Goal: Information Seeking & Learning: Understand process/instructions

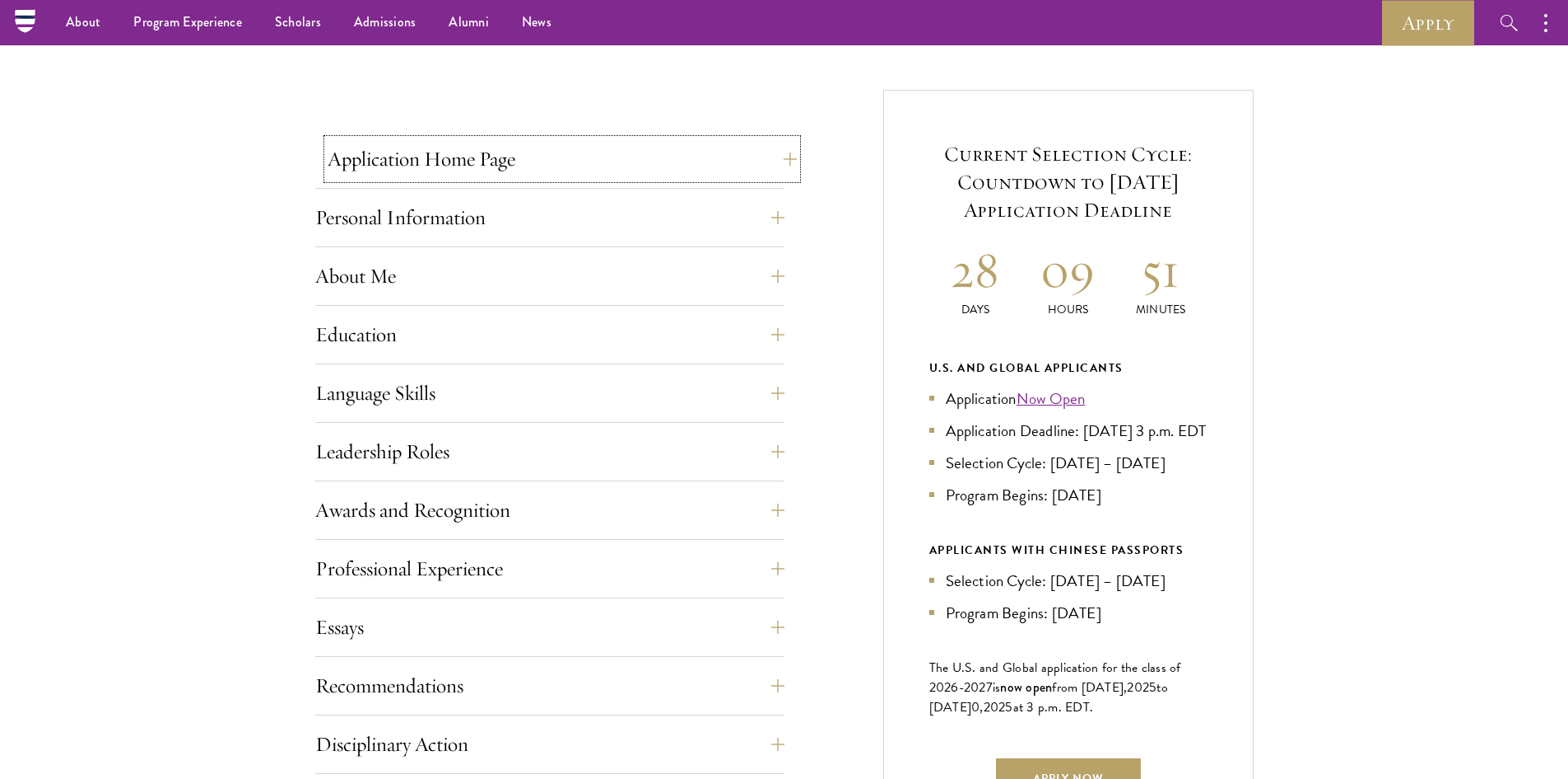
click at [569, 157] on button "Application Home Page" at bounding box center [563, 159] width 470 height 40
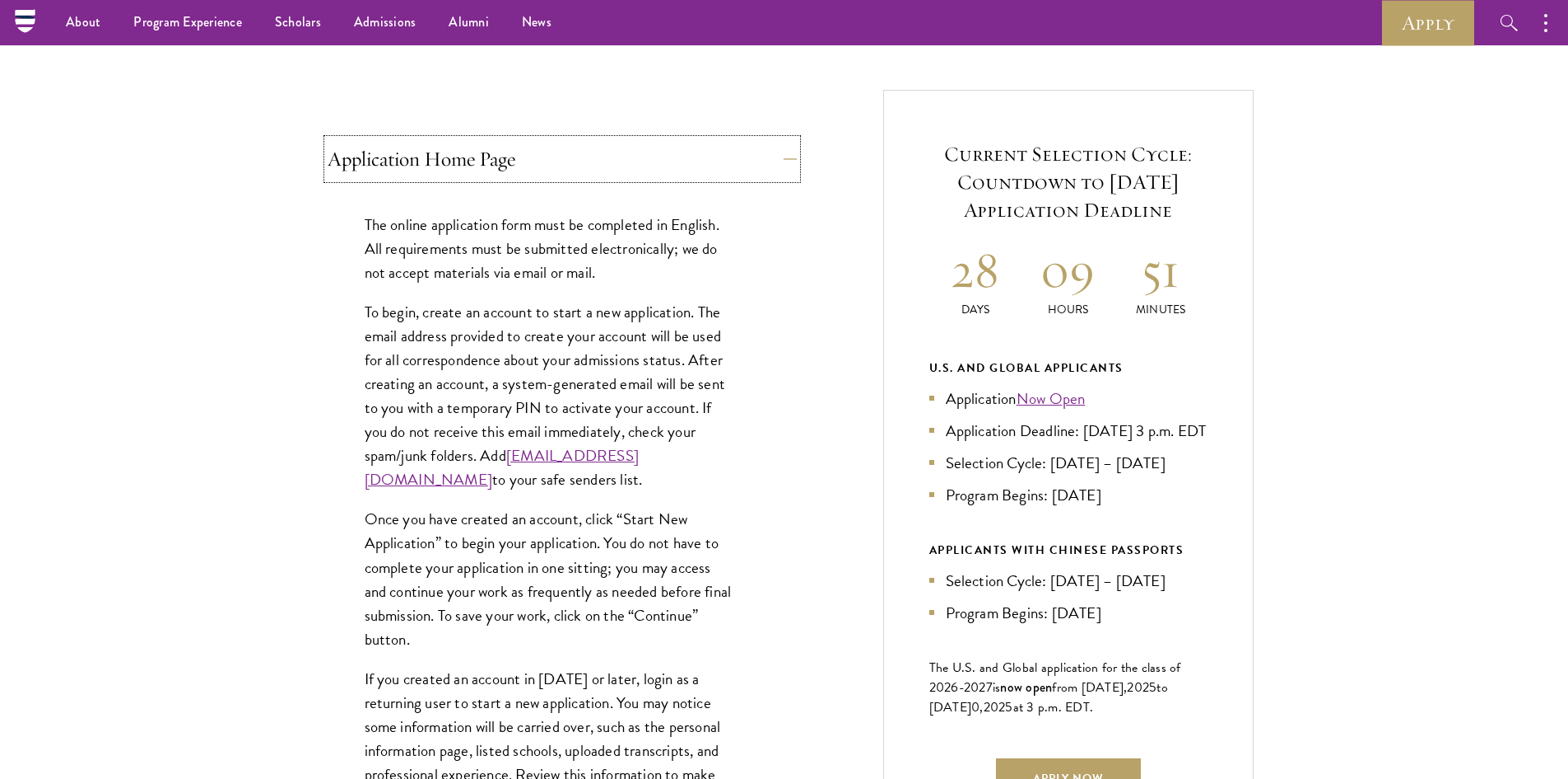
click at [569, 157] on button "Application Home Page" at bounding box center [563, 159] width 470 height 40
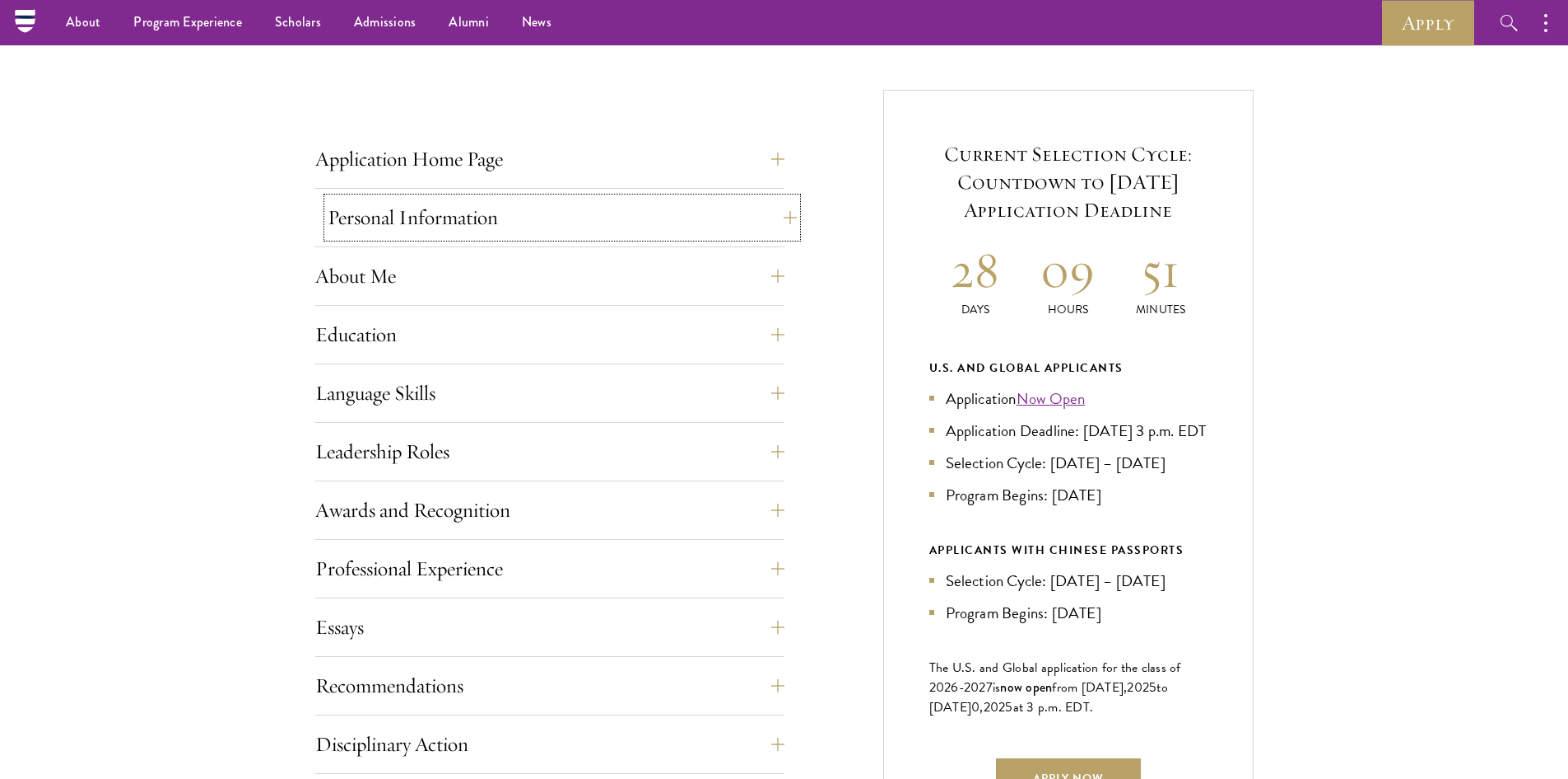
click at [561, 221] on button "Personal Information" at bounding box center [563, 218] width 470 height 40
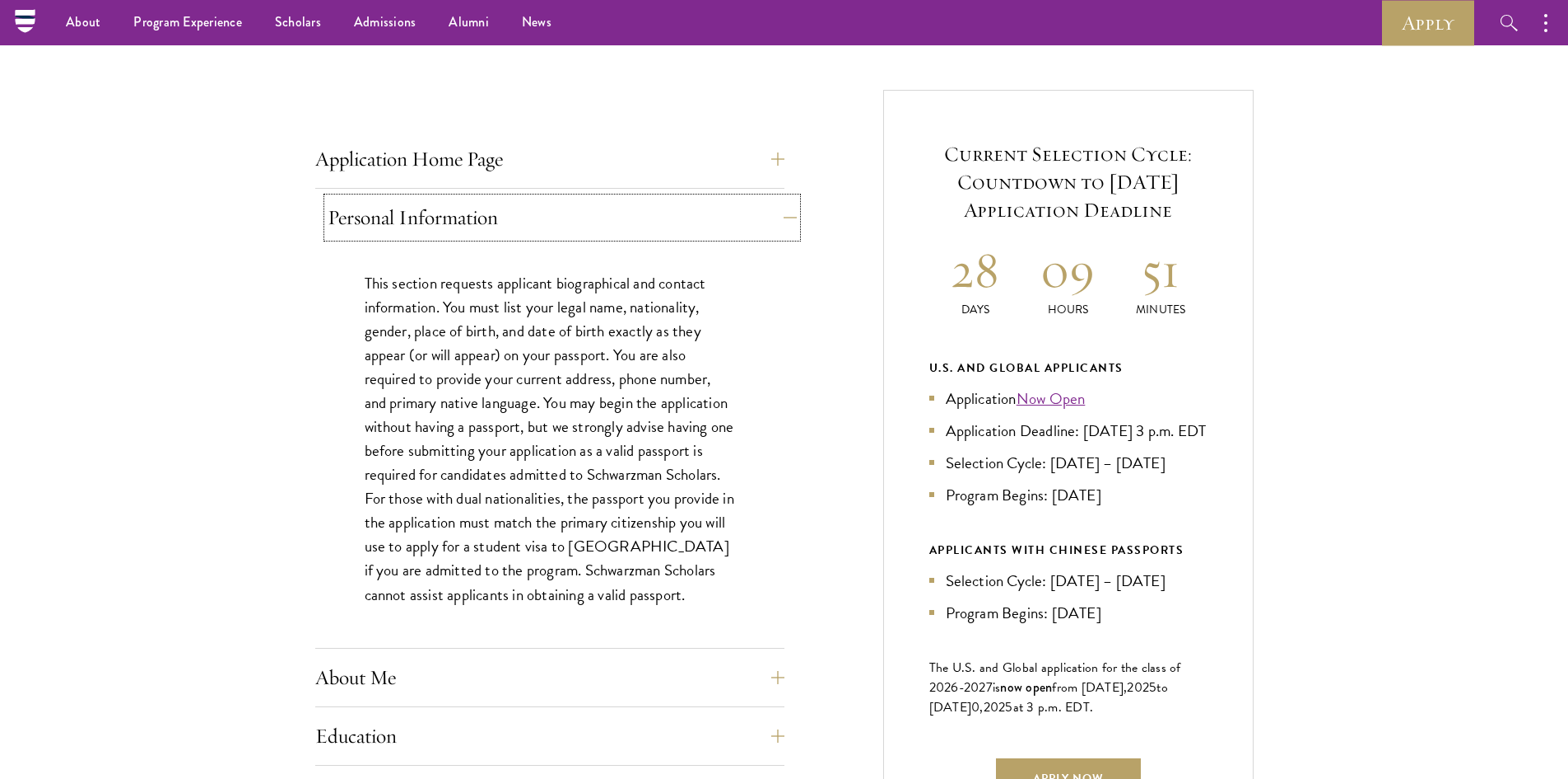
click at [563, 228] on button "Personal Information" at bounding box center [563, 218] width 470 height 40
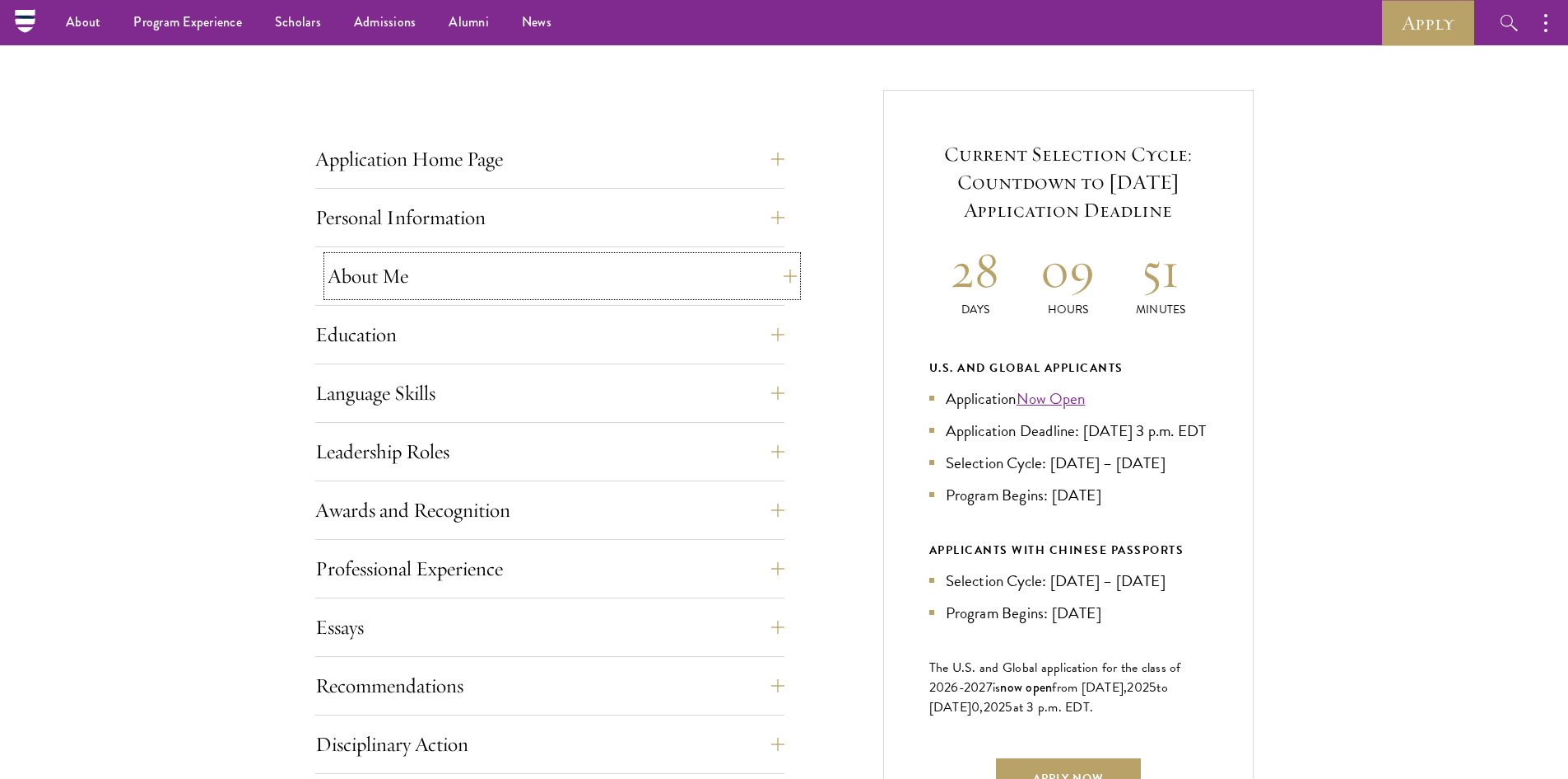
click at [554, 260] on button "About Me" at bounding box center [563, 276] width 470 height 40
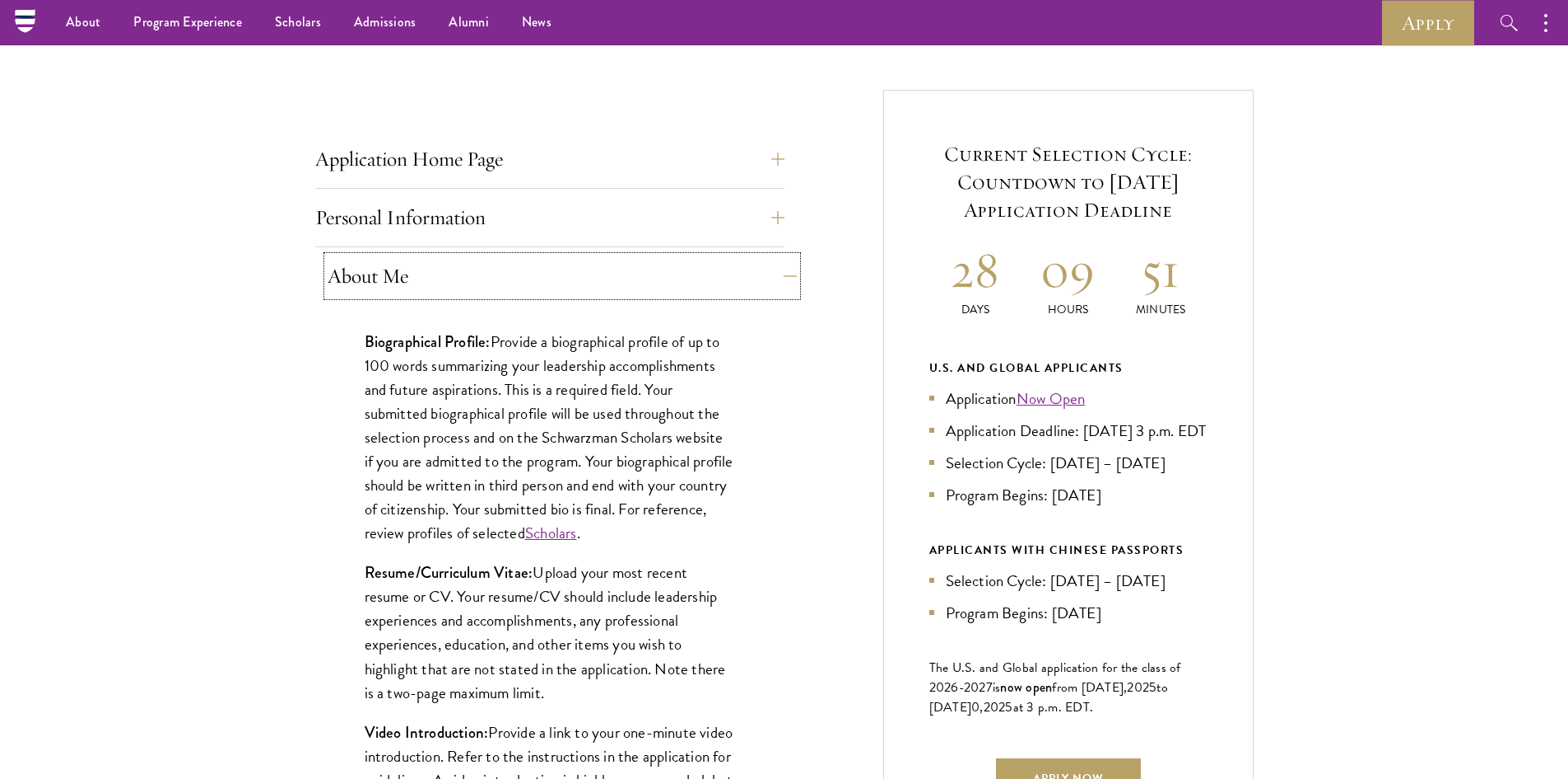
click at [554, 260] on button "About Me" at bounding box center [563, 276] width 470 height 40
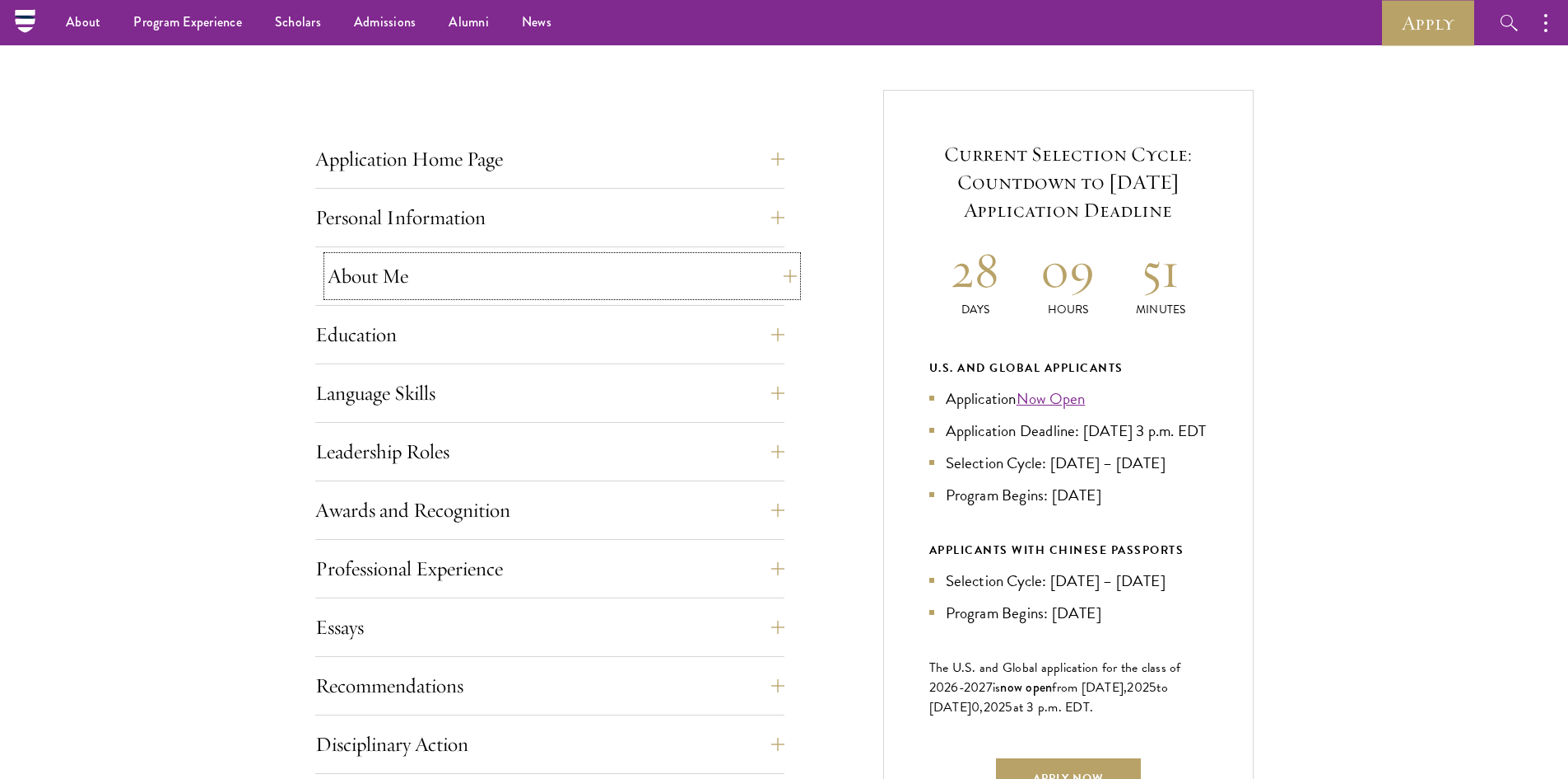
click at [554, 260] on button "About Me" at bounding box center [563, 276] width 470 height 40
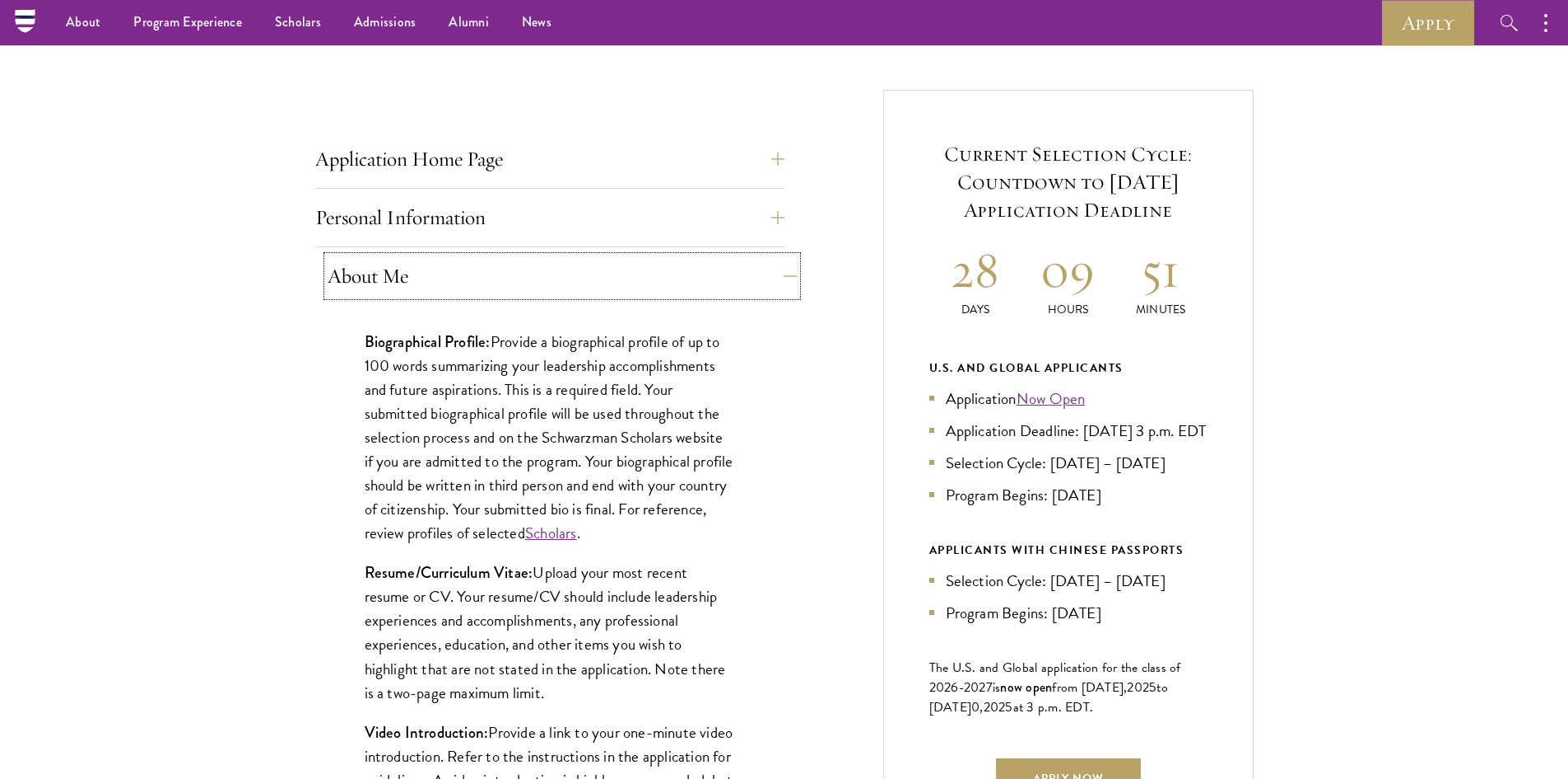
click at [556, 263] on button "About Me" at bounding box center [563, 276] width 470 height 40
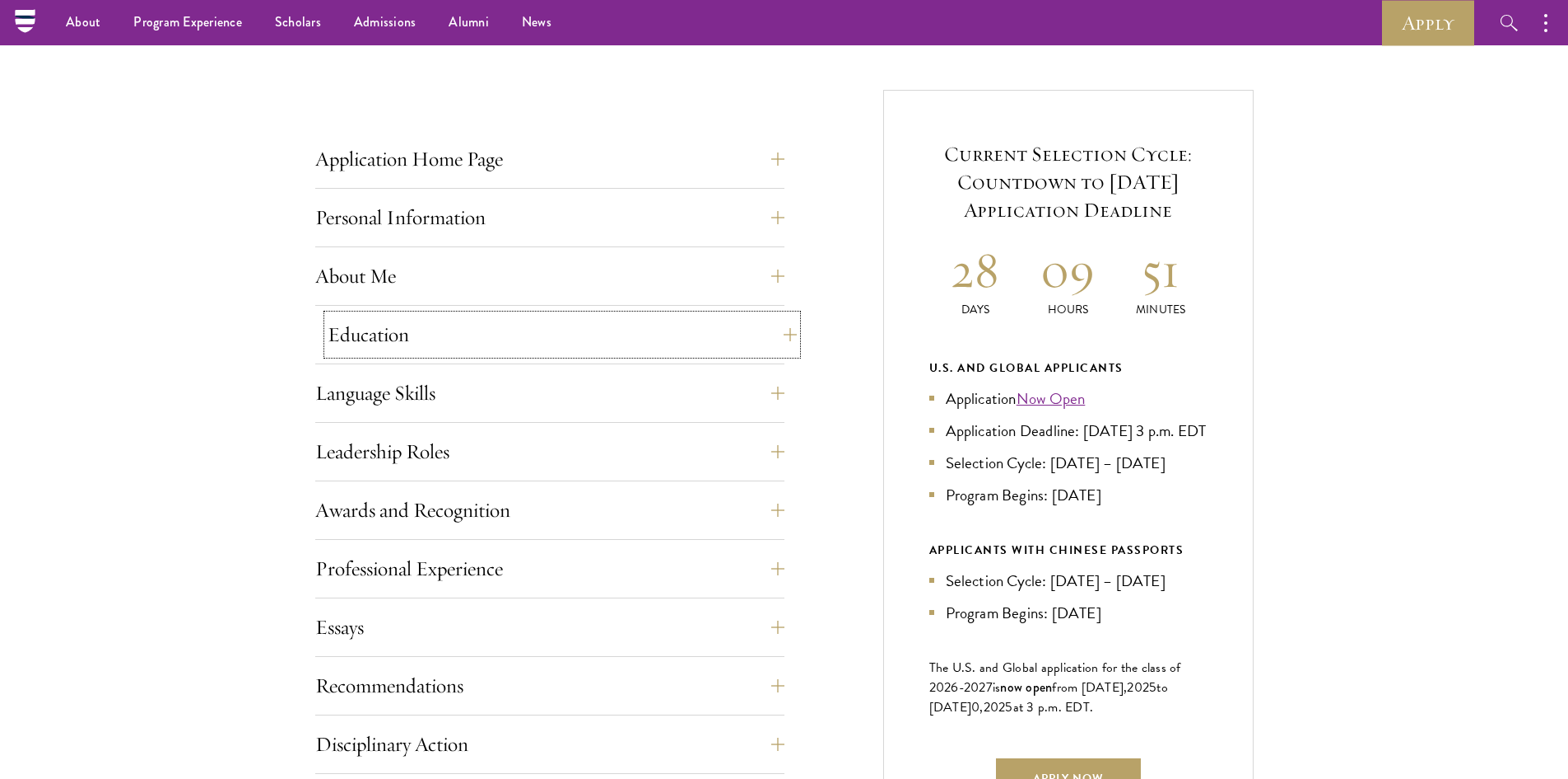
click at [567, 339] on button "Education" at bounding box center [563, 335] width 470 height 40
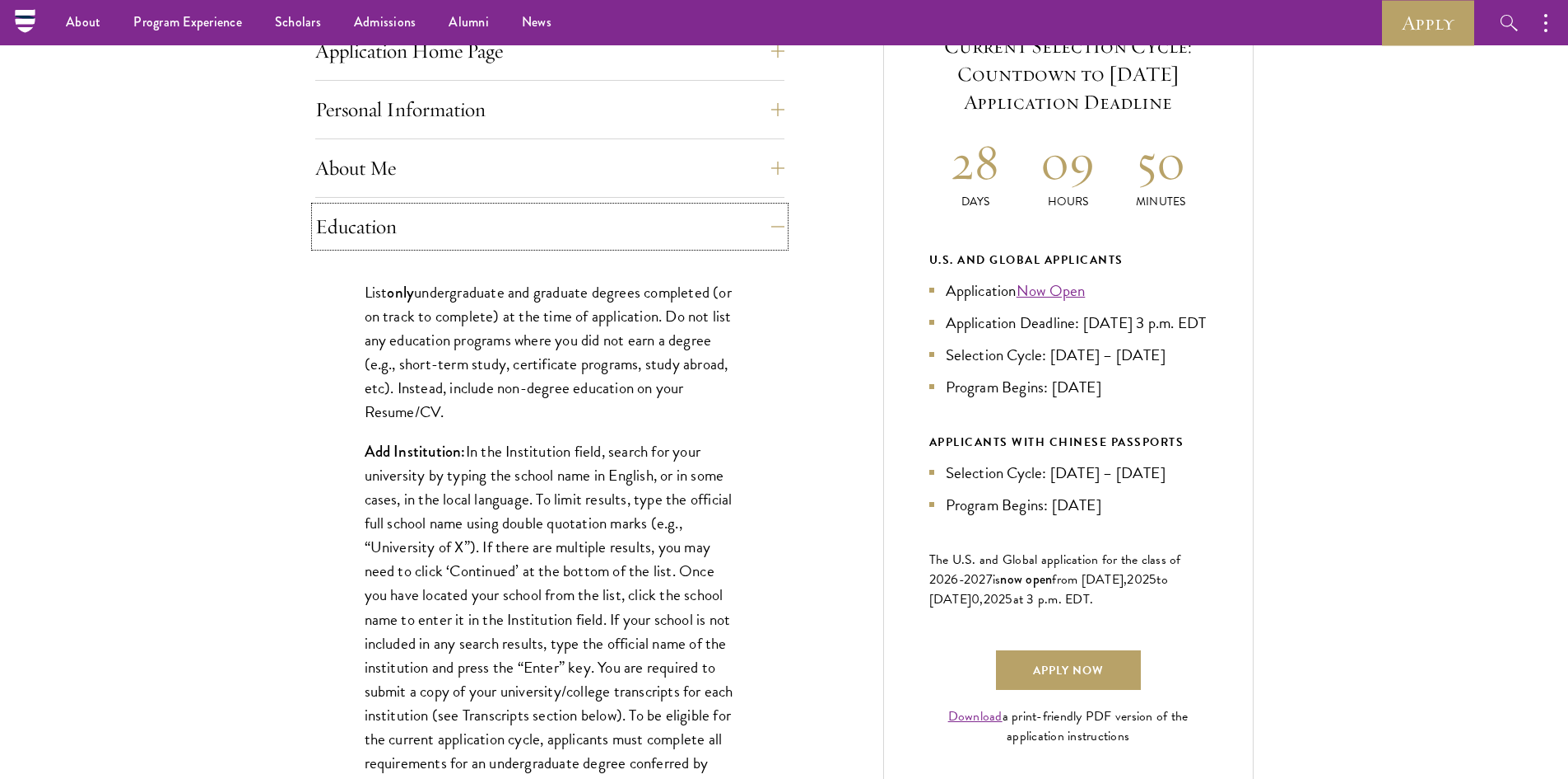
scroll to position [494, 0]
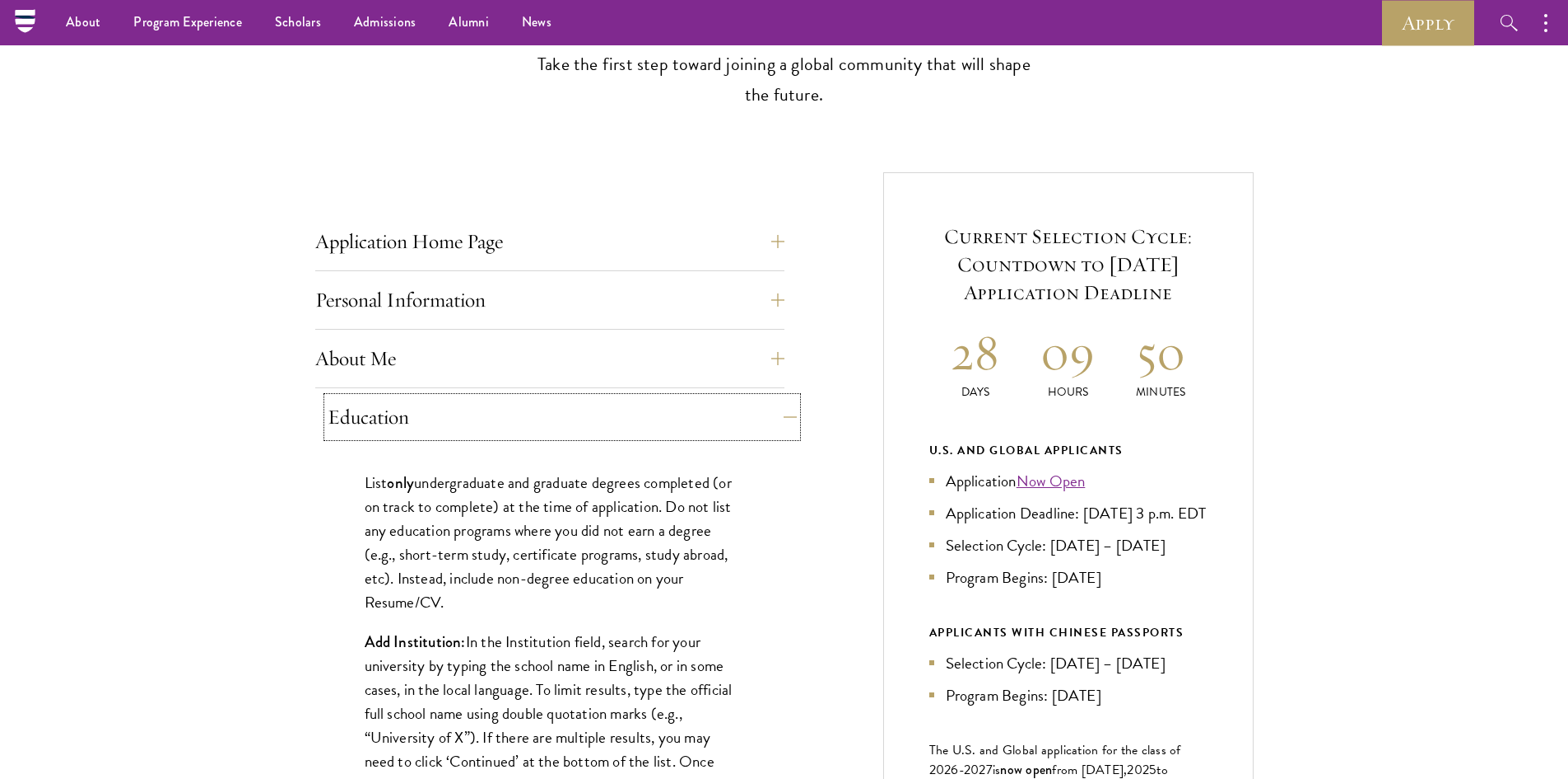
click at [568, 413] on button "Education" at bounding box center [563, 417] width 470 height 40
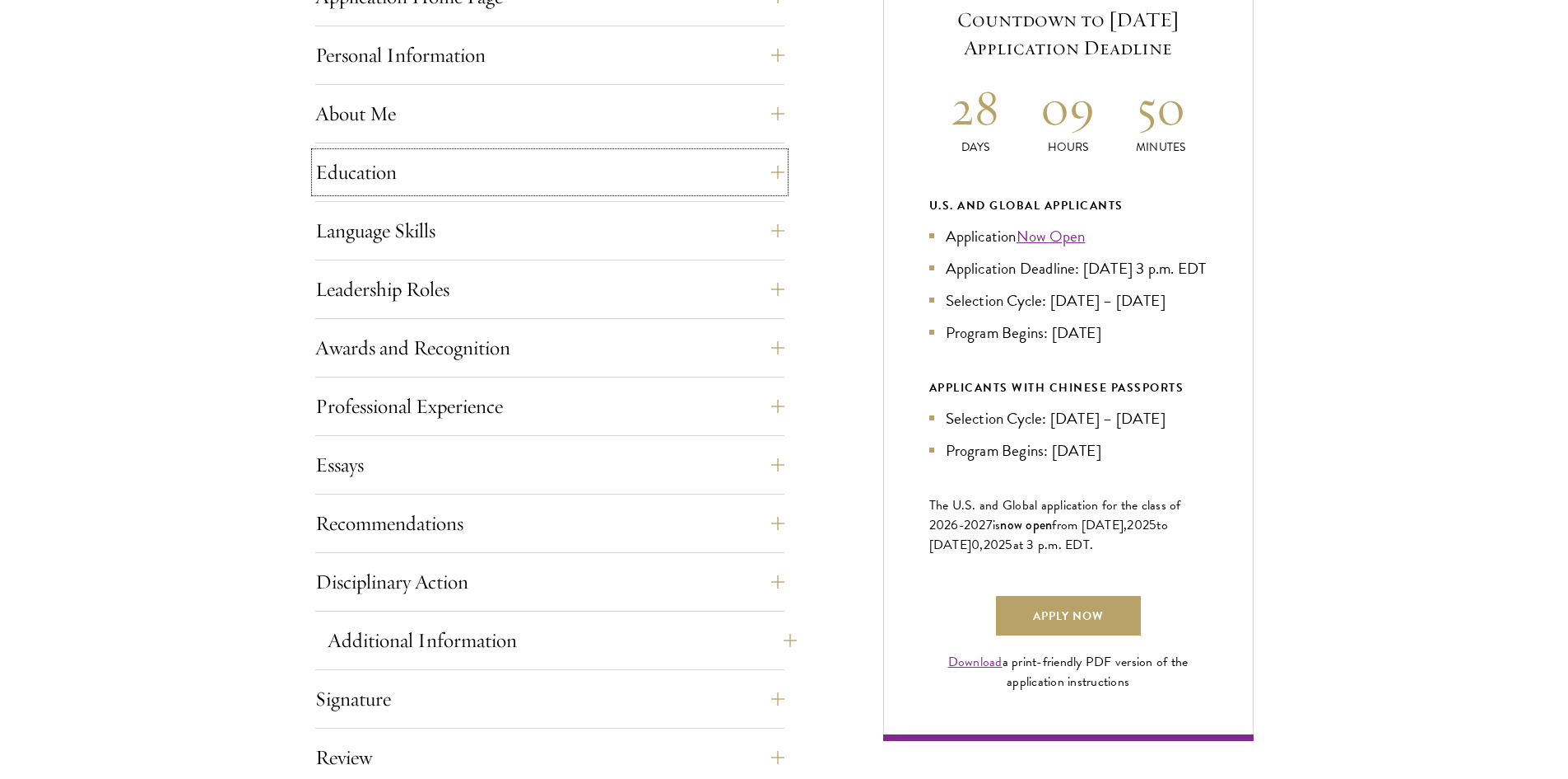
scroll to position [741, 0]
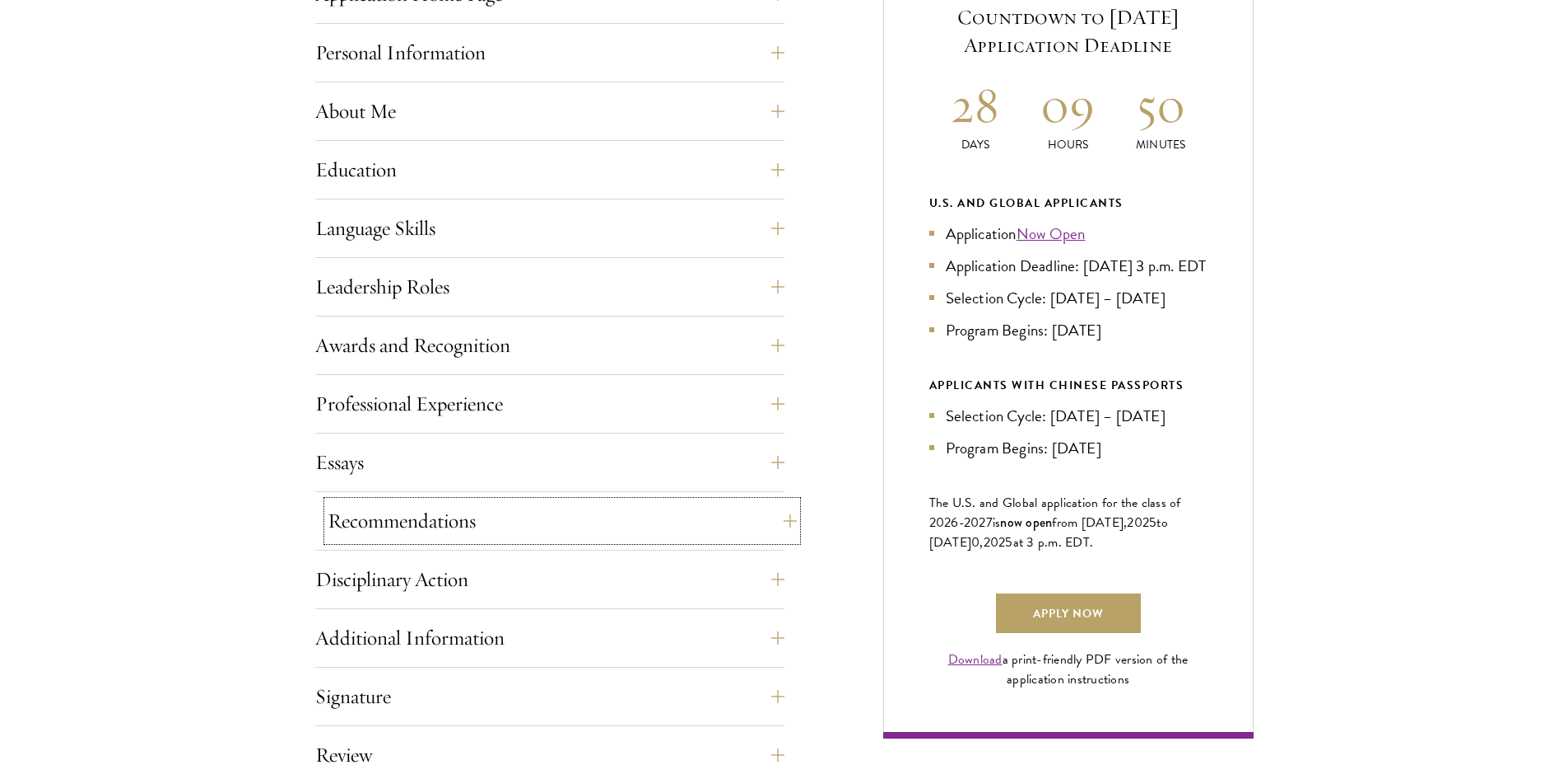
click at [555, 515] on button "Recommendations" at bounding box center [563, 521] width 470 height 40
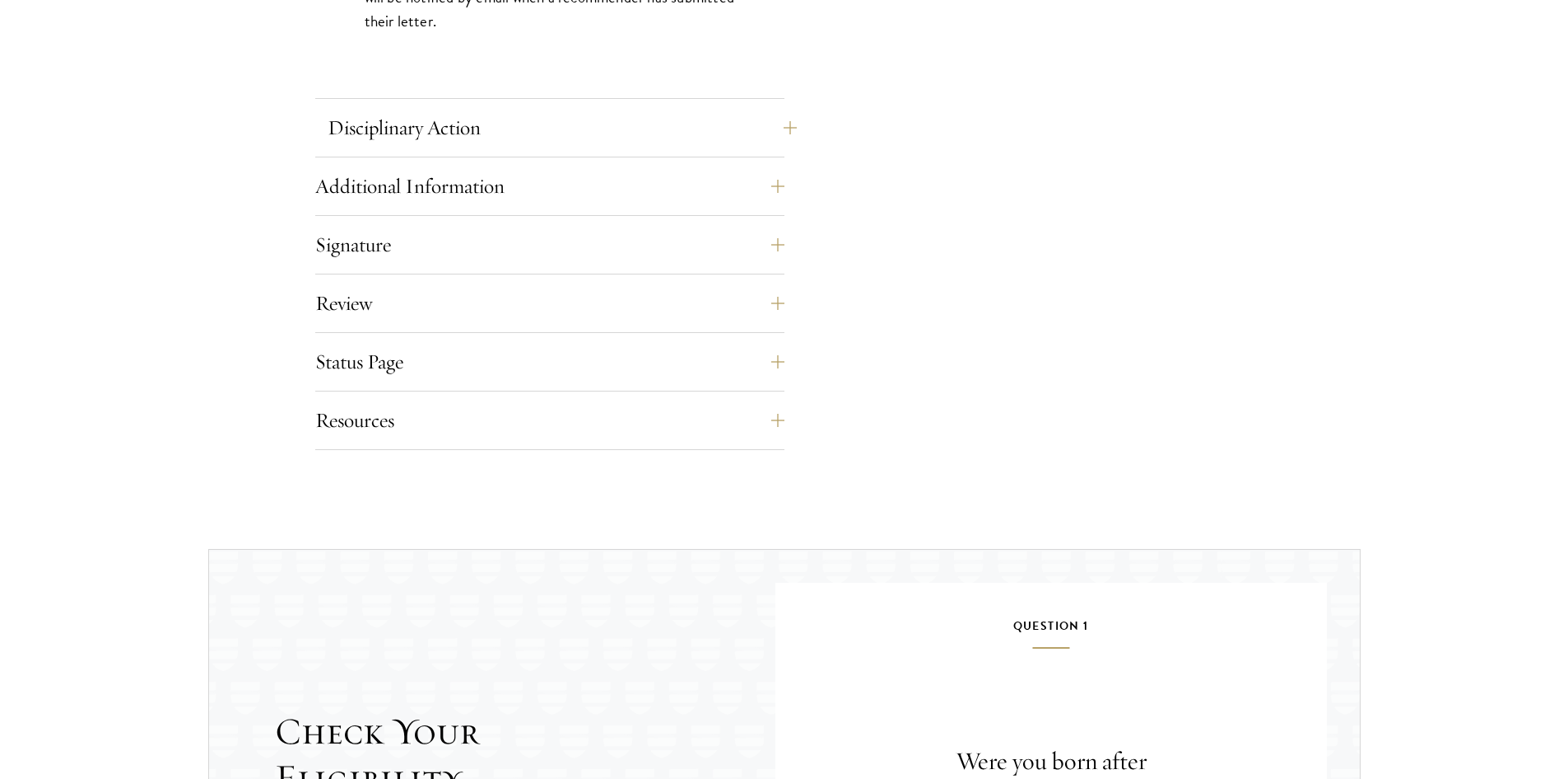
scroll to position [2636, 0]
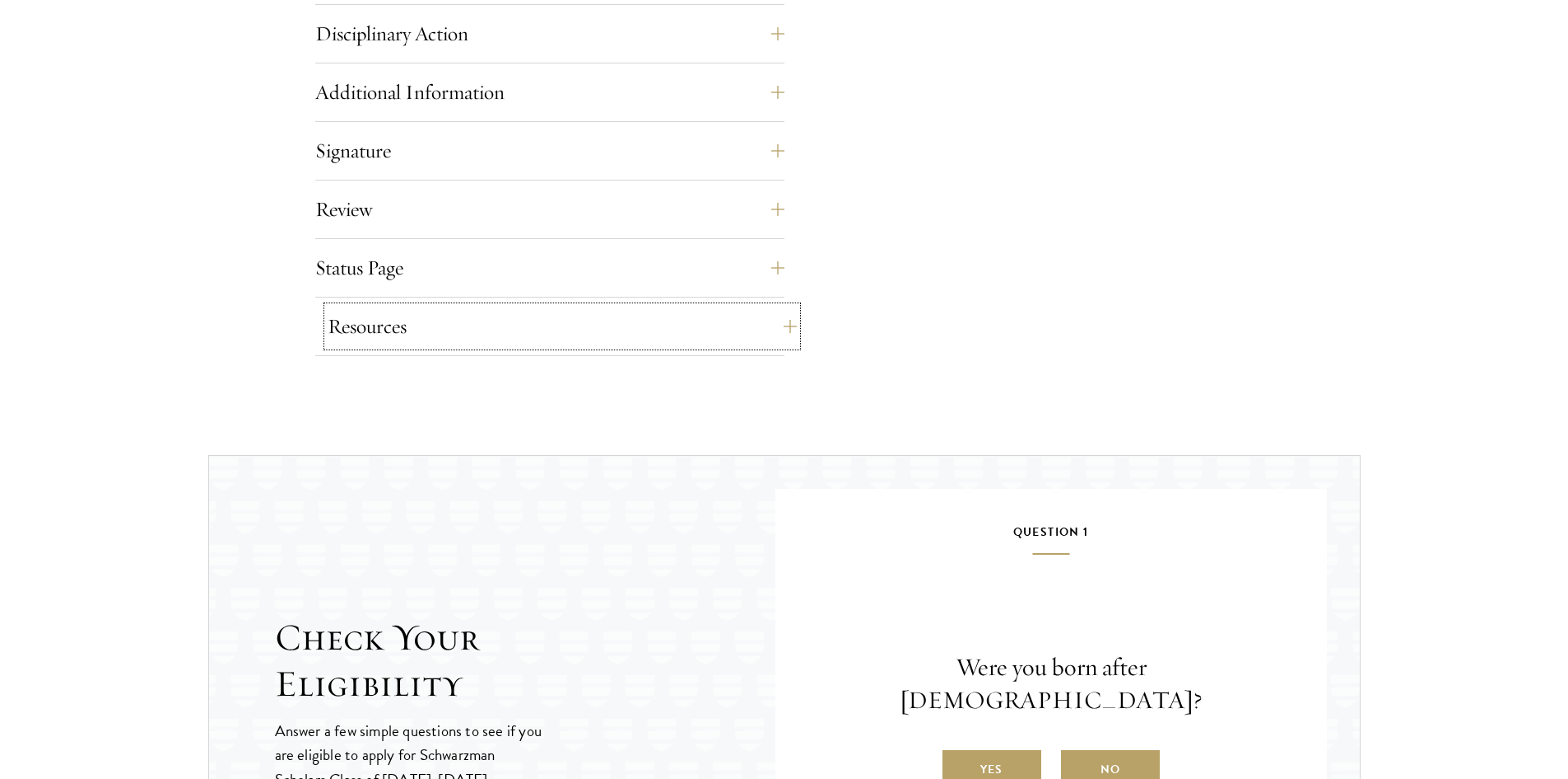
click at [555, 314] on button "Resources" at bounding box center [563, 326] width 470 height 40
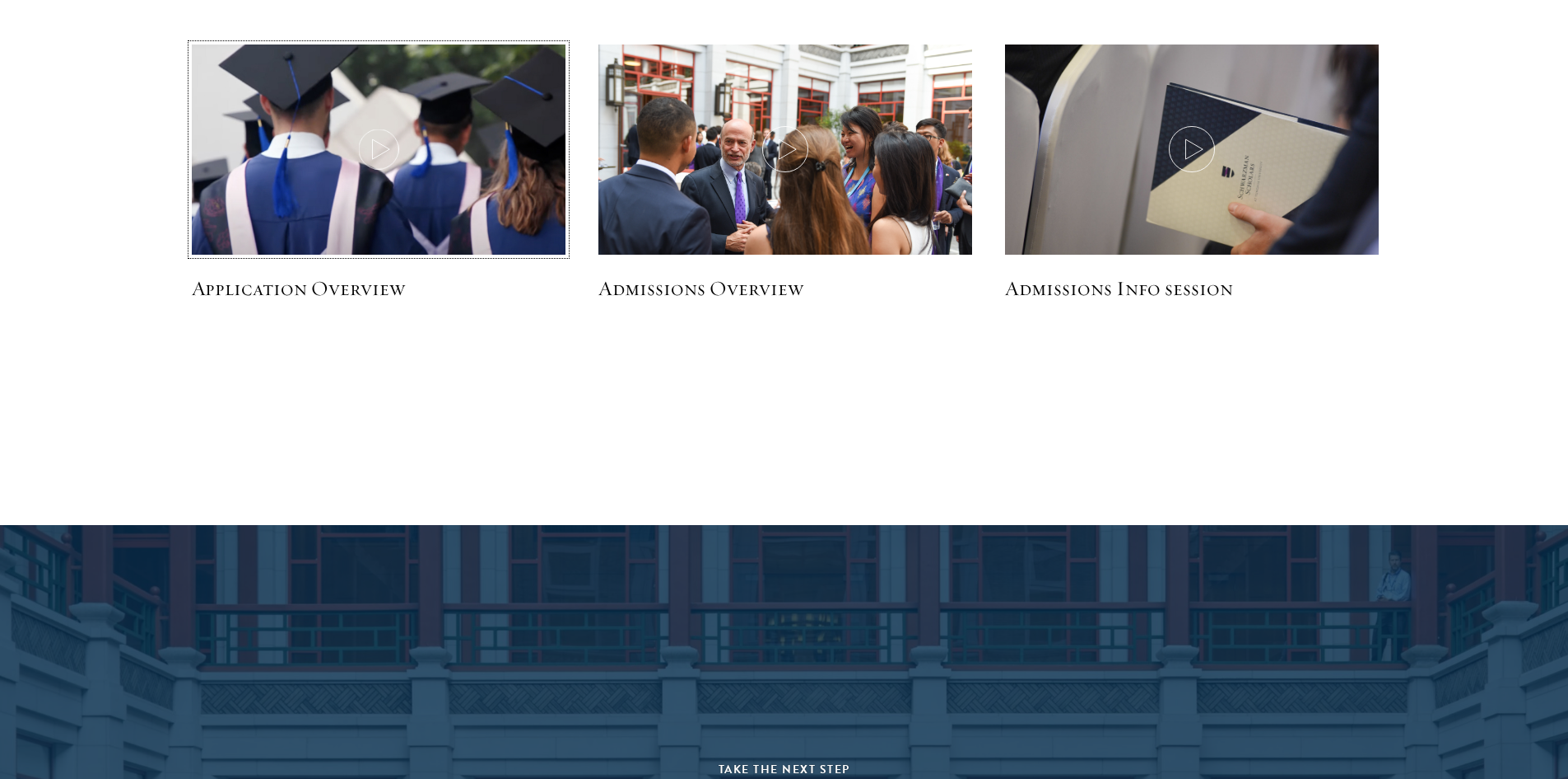
click at [300, 213] on img at bounding box center [378, 151] width 397 height 228
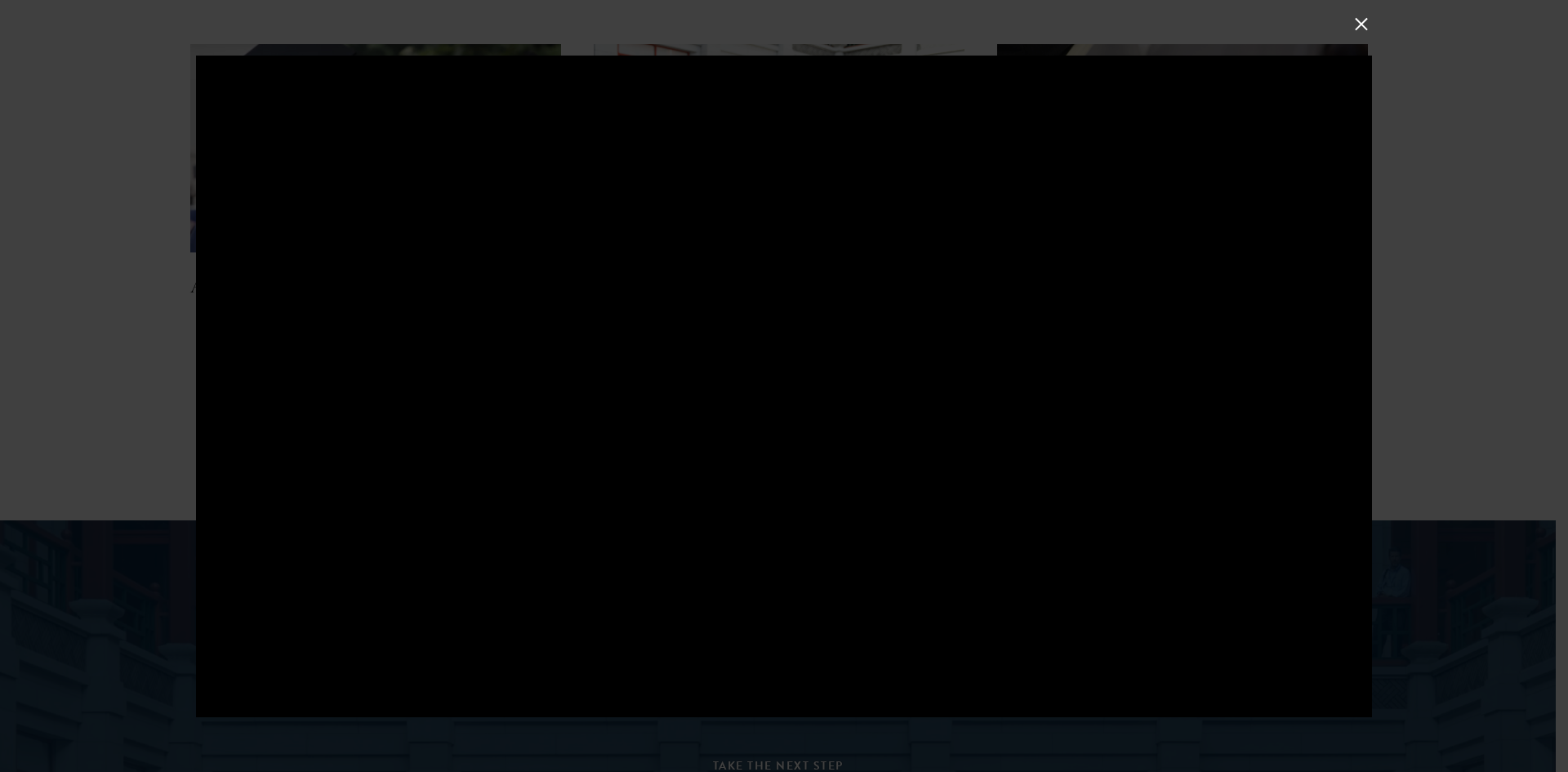
click at [1356, 17] on button at bounding box center [1361, 23] width 21 height 21
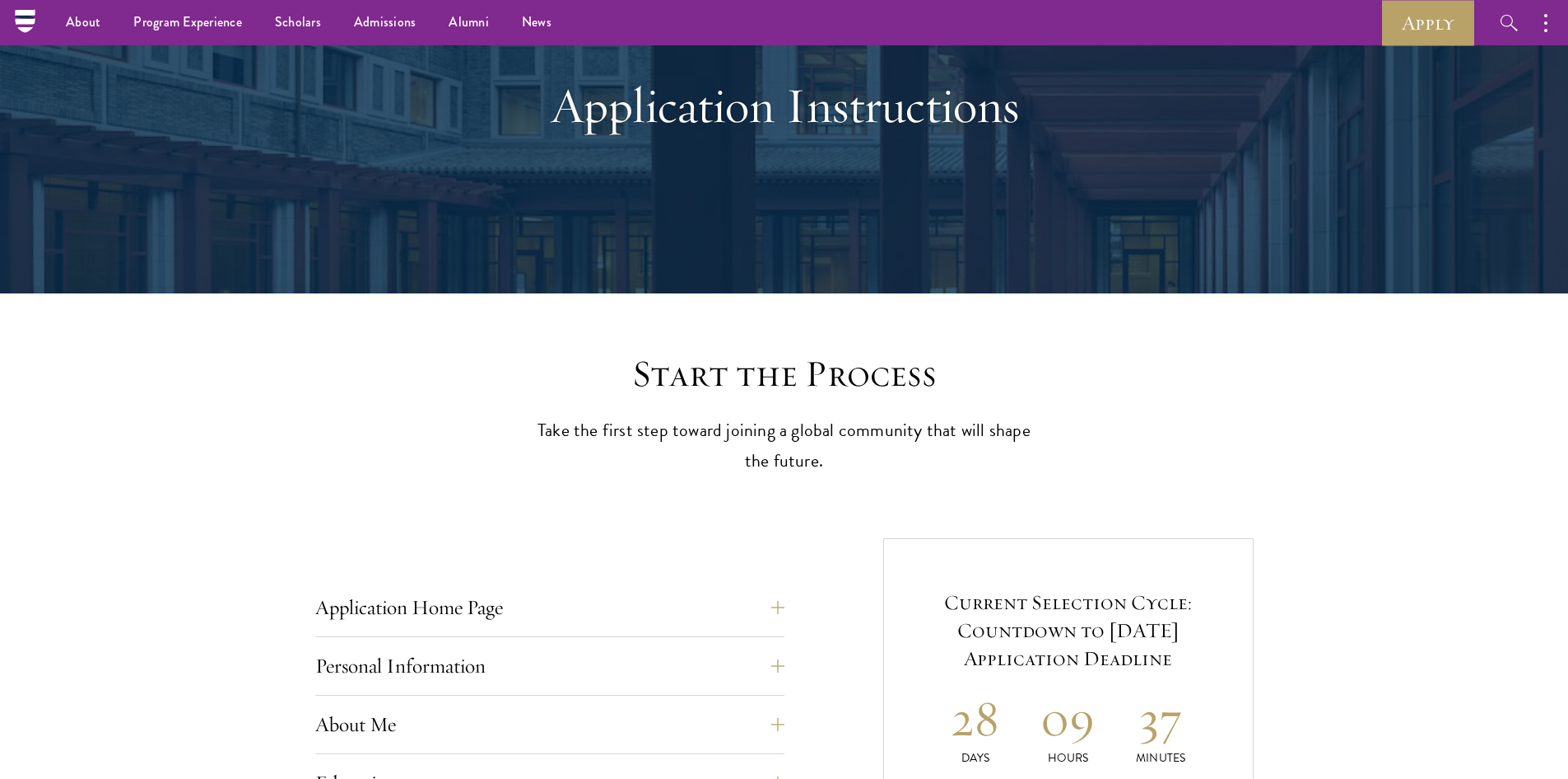
scroll to position [0, 0]
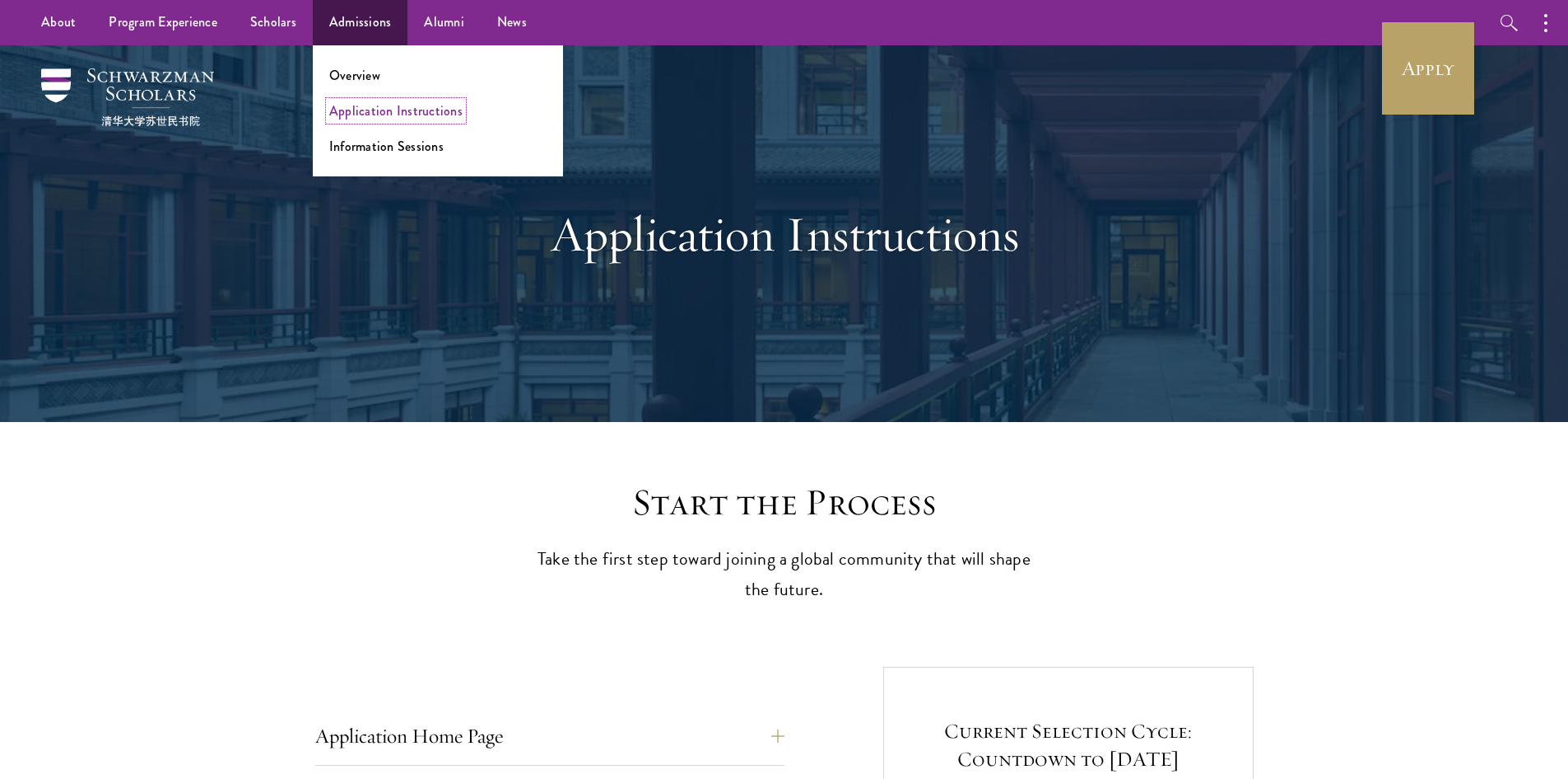
click at [344, 113] on link "Application Instructions" at bounding box center [396, 110] width 133 height 19
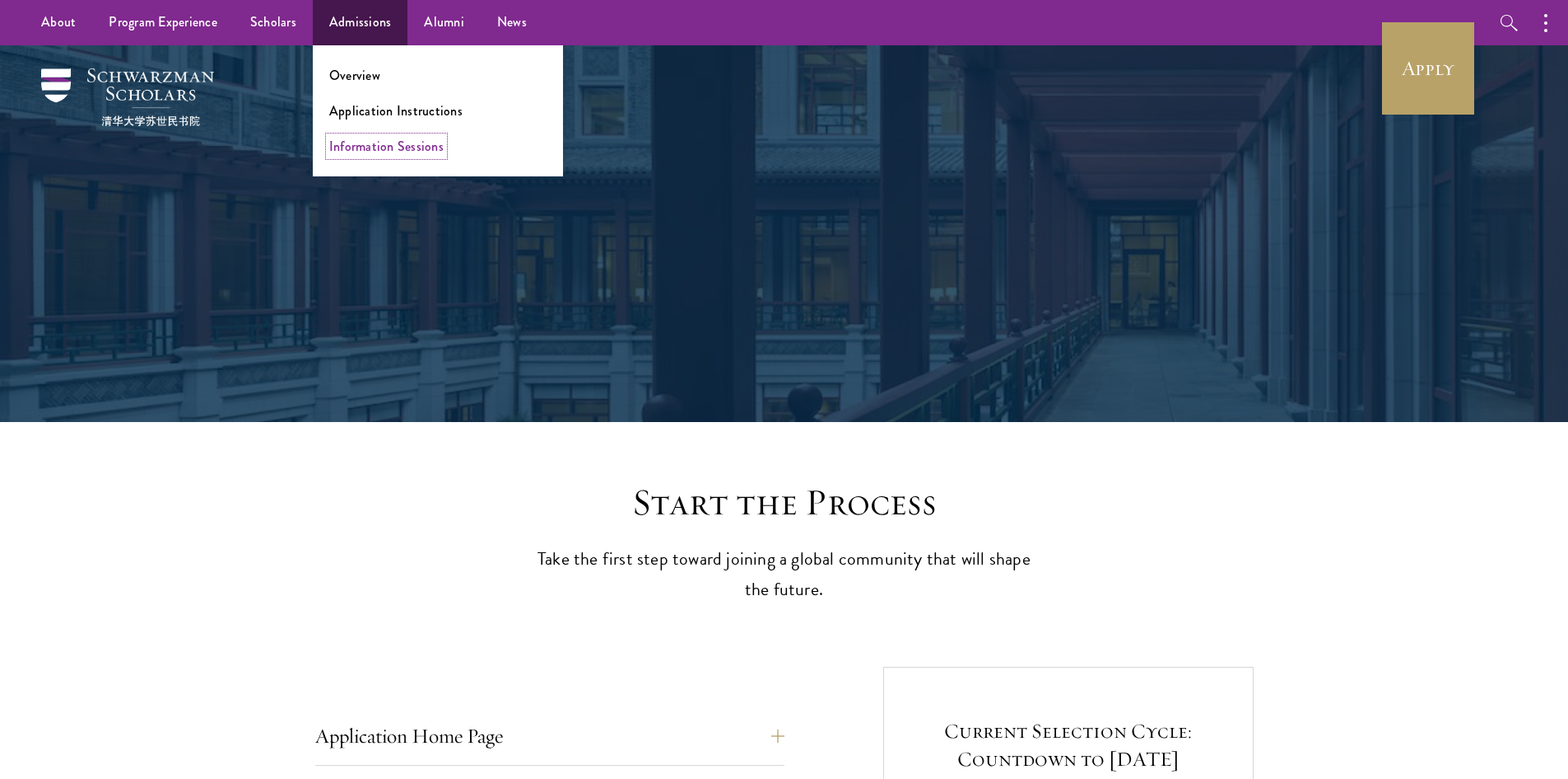
click at [369, 147] on link "Information Sessions" at bounding box center [387, 146] width 115 height 19
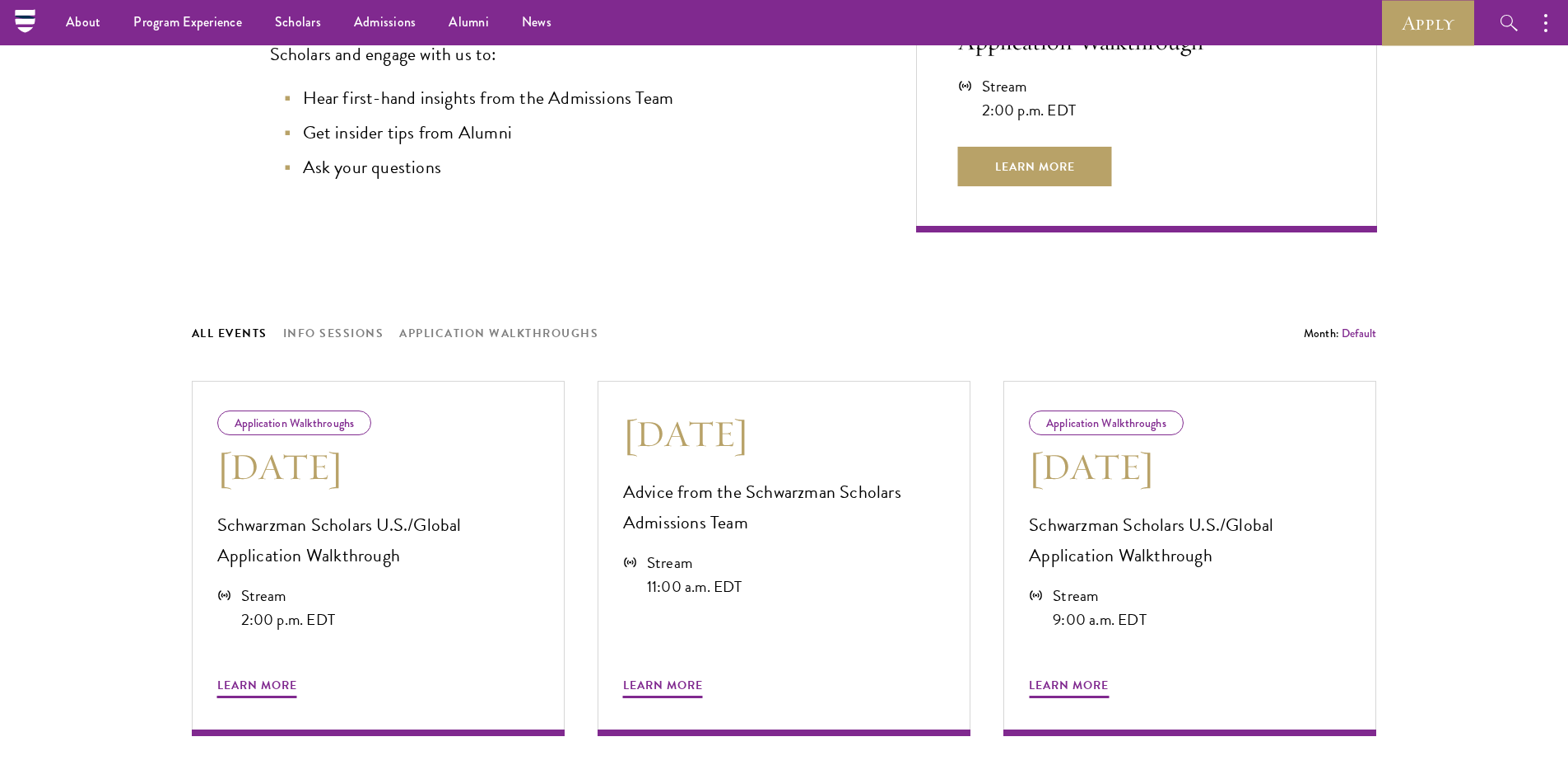
scroll to position [247, 0]
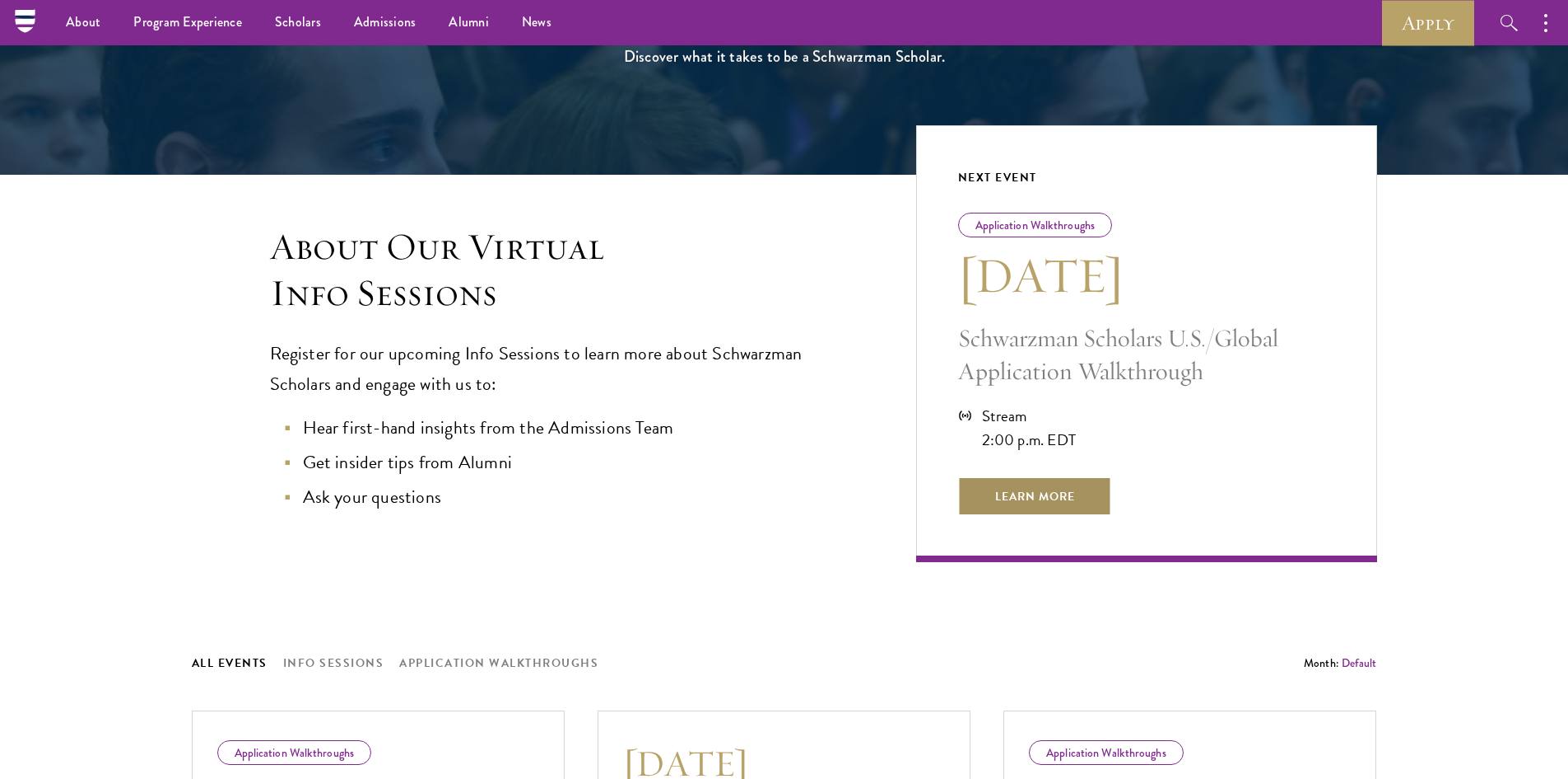
click at [1050, 496] on span "Learn More" at bounding box center [1035, 496] width 154 height 40
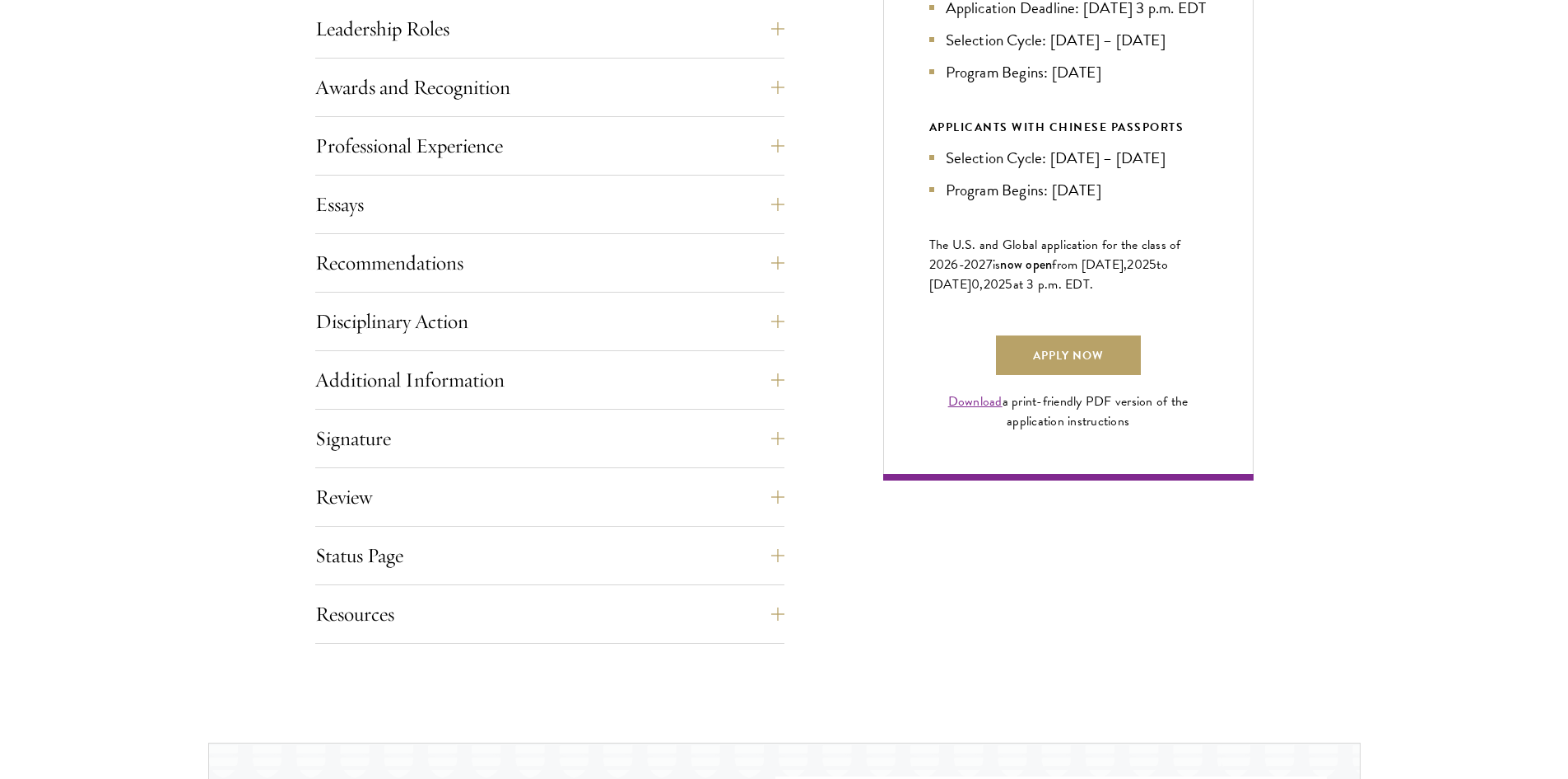
scroll to position [1071, 0]
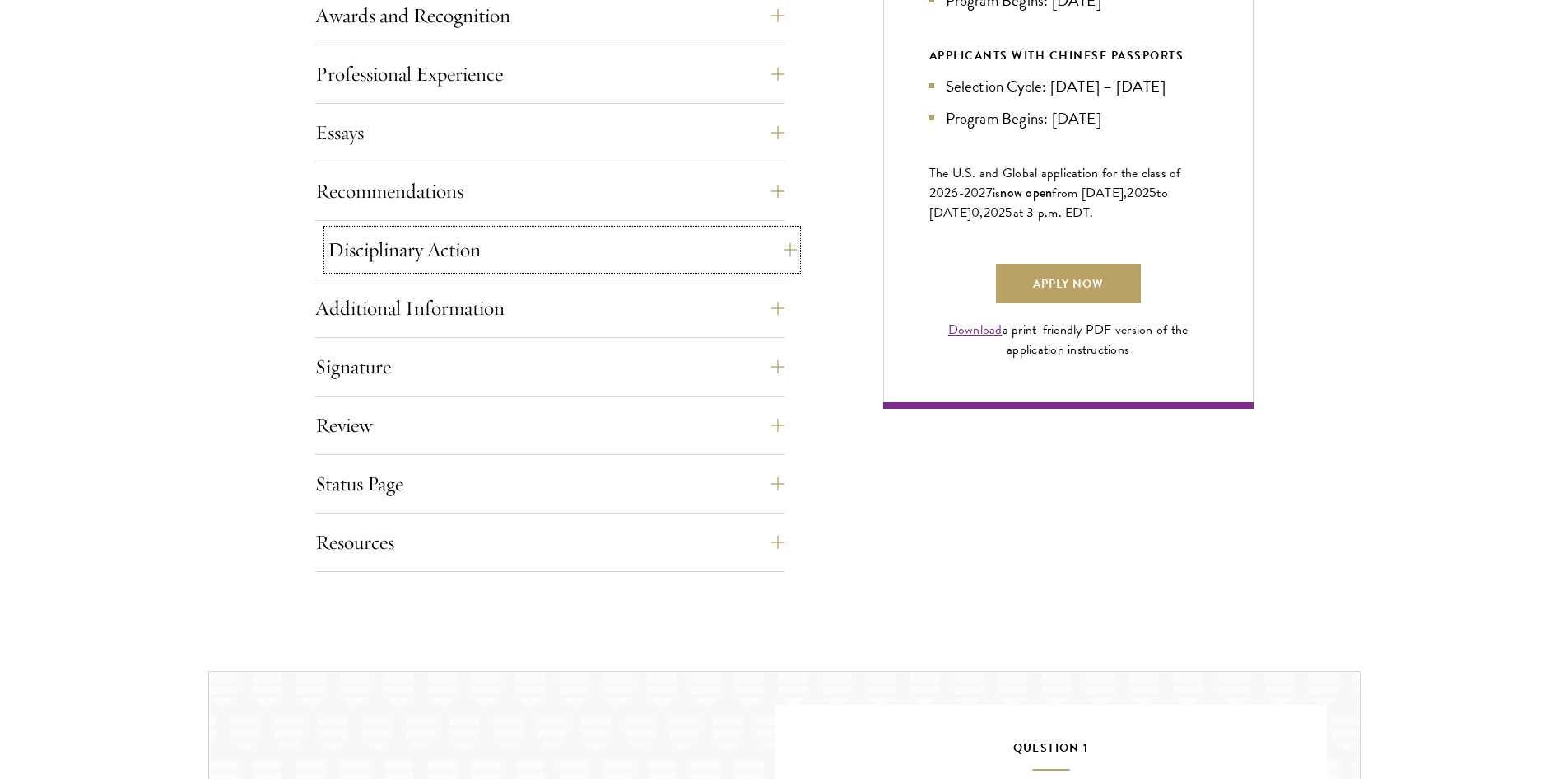
click at [470, 244] on button "Disciplinary Action" at bounding box center [563, 250] width 470 height 40
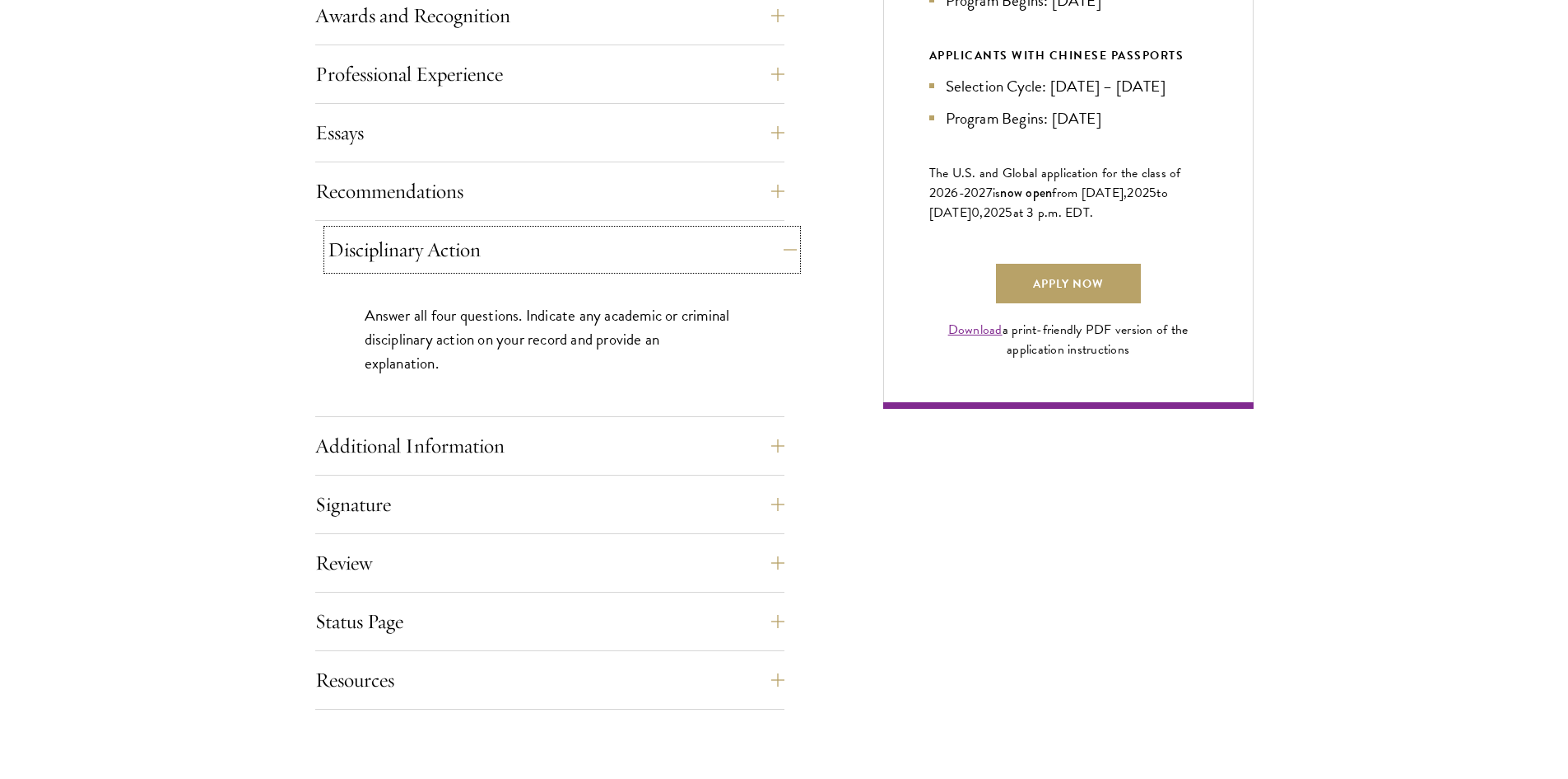
click at [470, 244] on button "Disciplinary Action" at bounding box center [563, 250] width 470 height 40
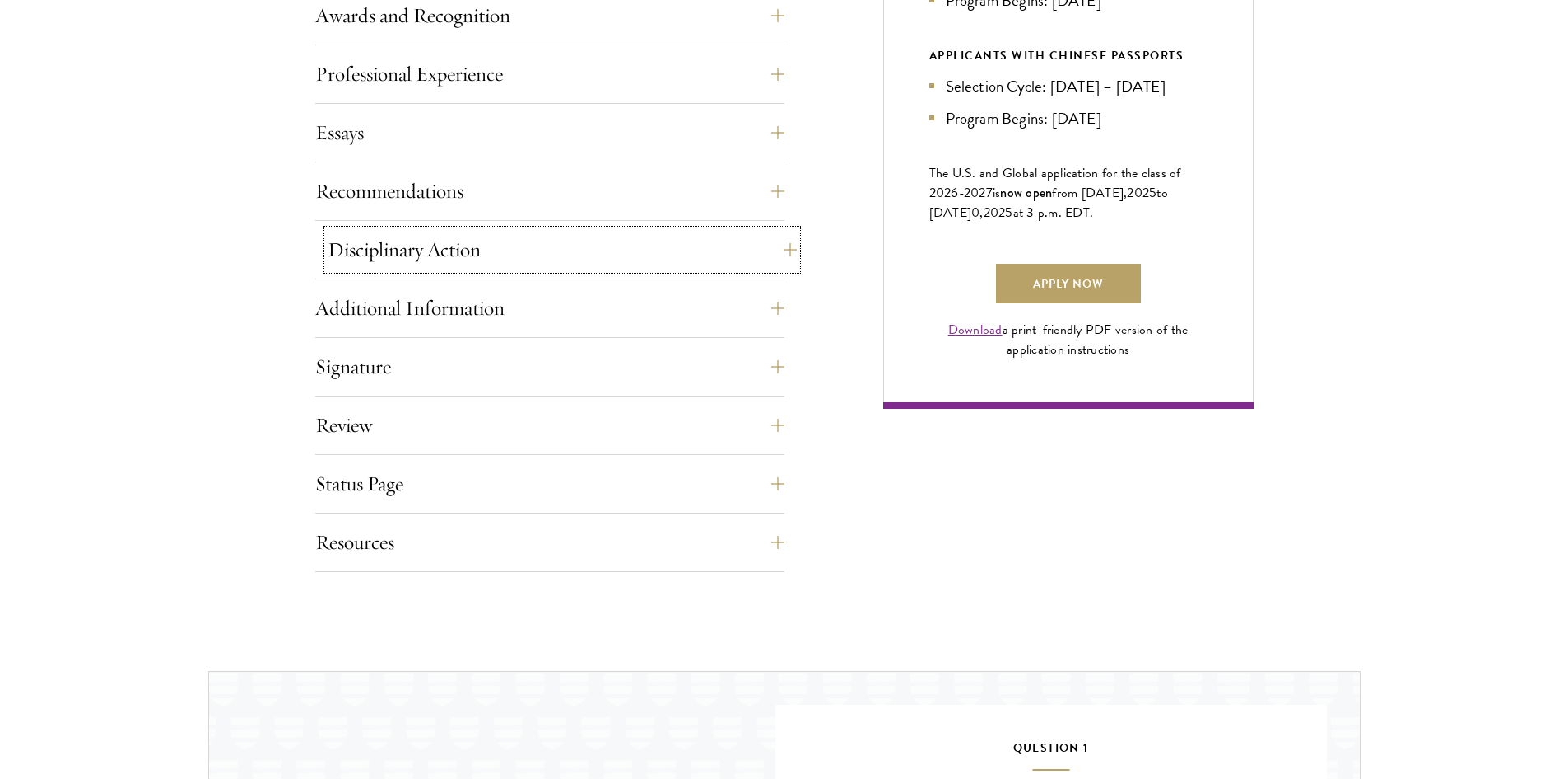
click at [470, 244] on button "Disciplinary Action" at bounding box center [563, 250] width 470 height 40
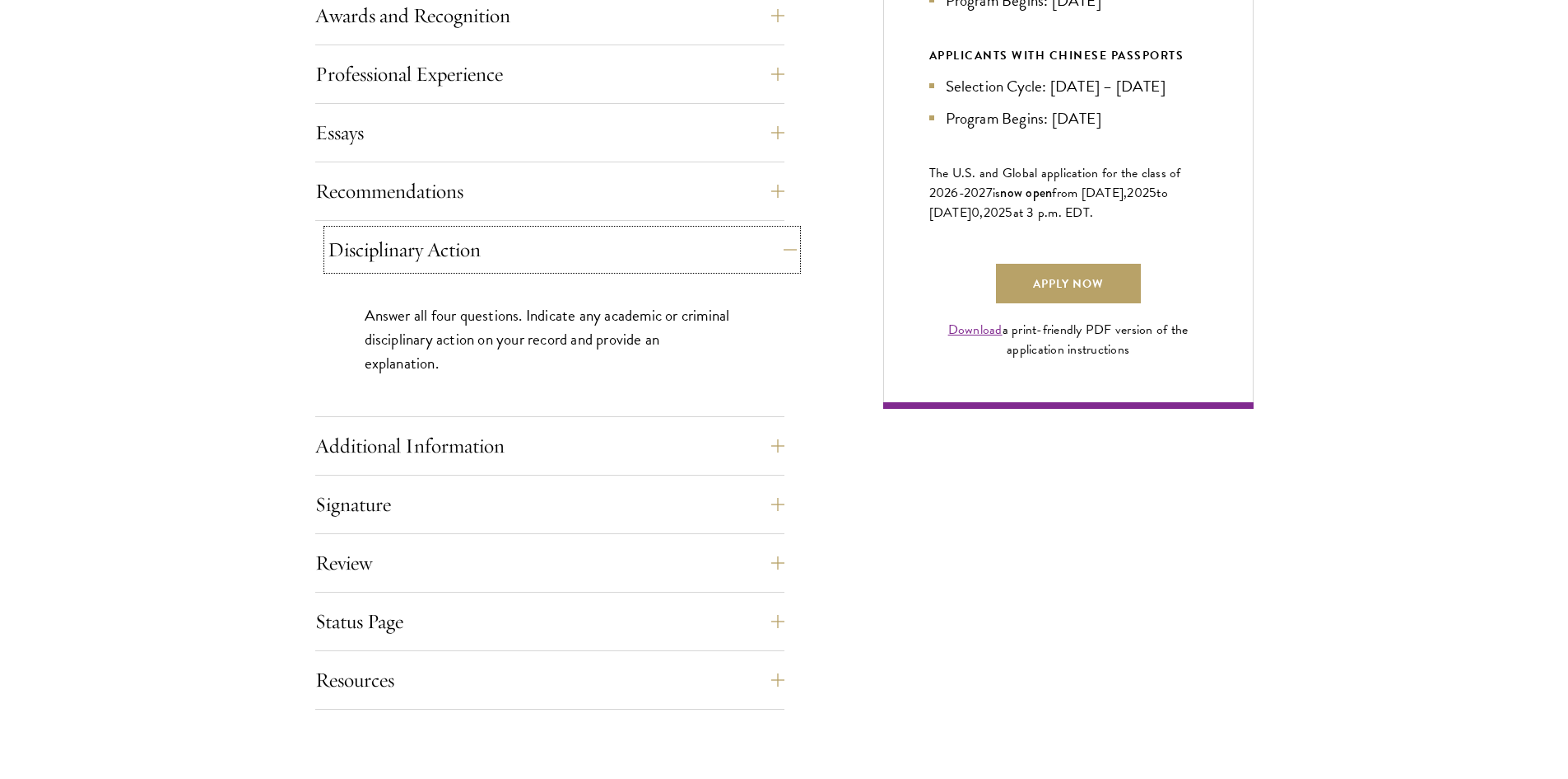
click at [470, 244] on button "Disciplinary Action" at bounding box center [563, 250] width 470 height 40
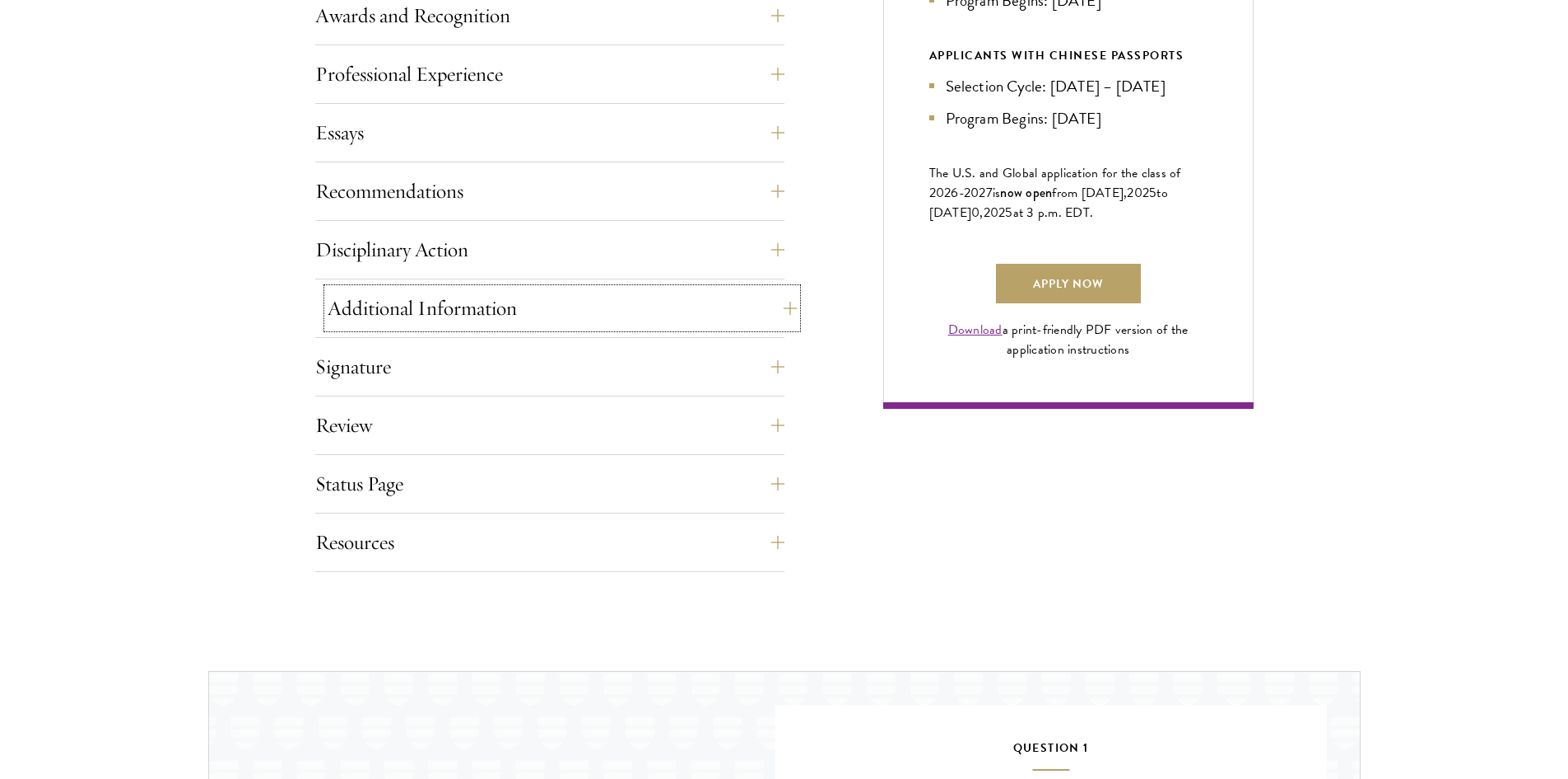
click at [455, 324] on button "Additional Information" at bounding box center [563, 308] width 470 height 40
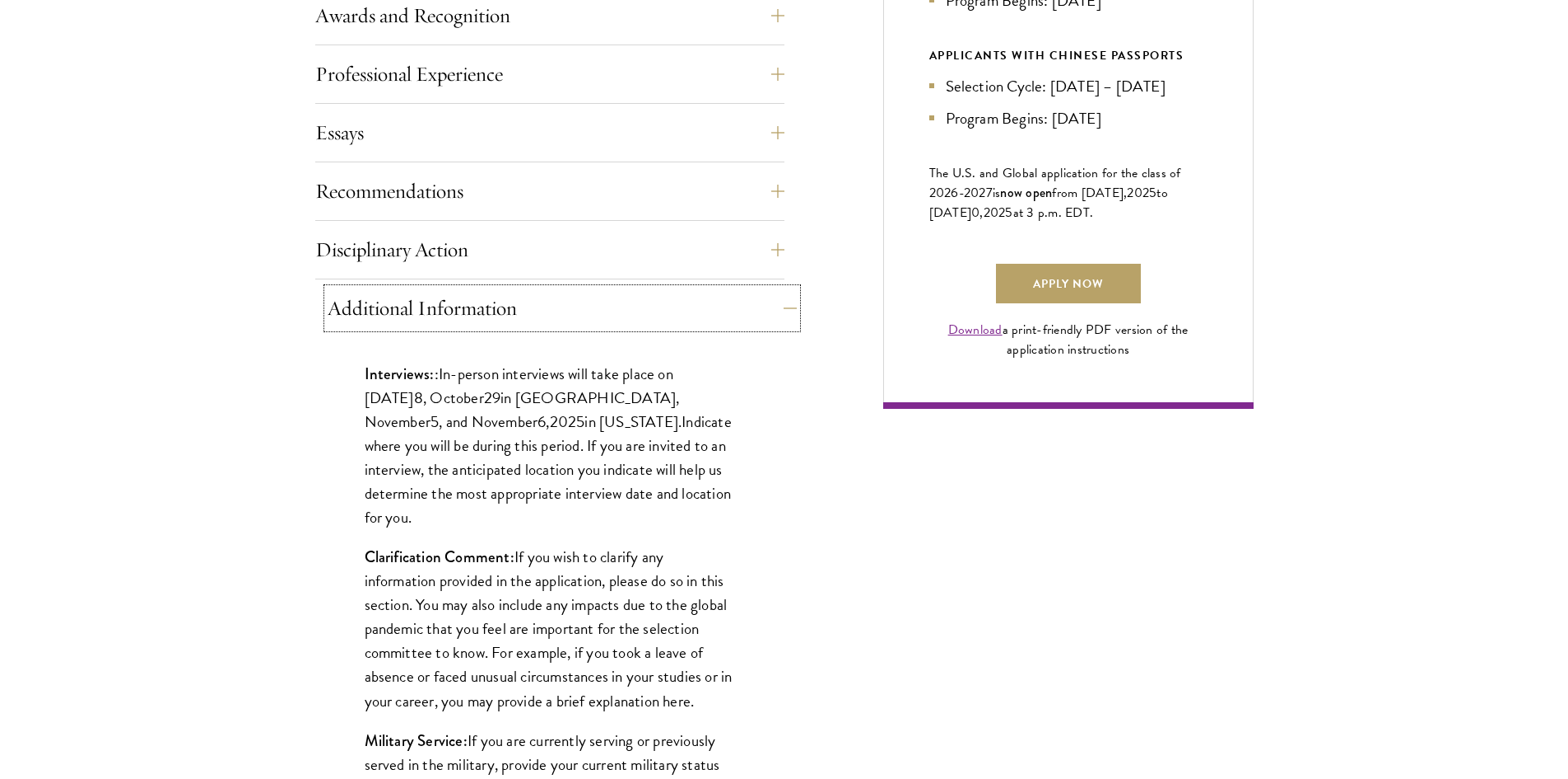
click at [455, 324] on button "Additional Information" at bounding box center [563, 308] width 470 height 40
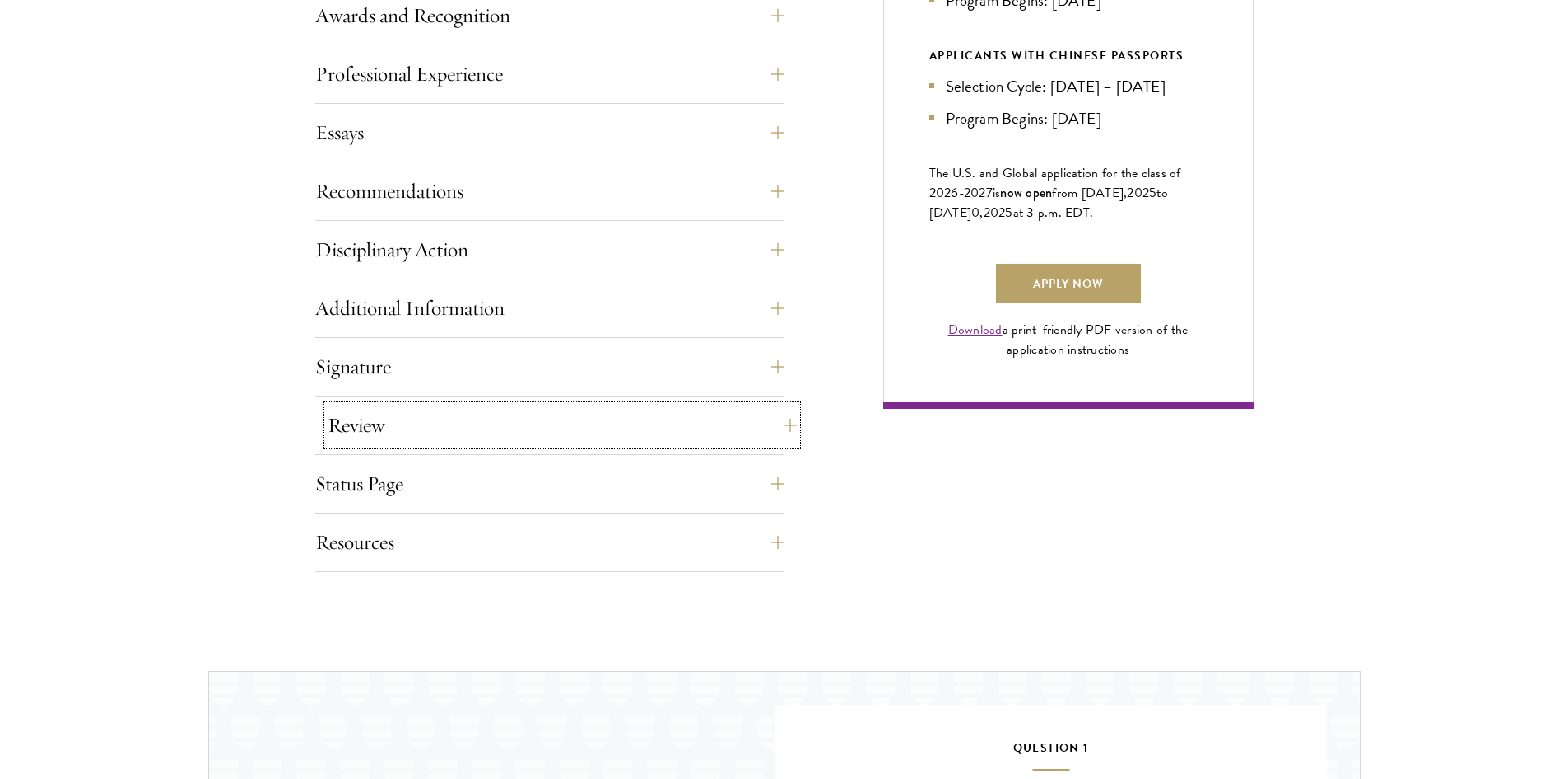
click at [418, 428] on button "Review" at bounding box center [563, 425] width 470 height 40
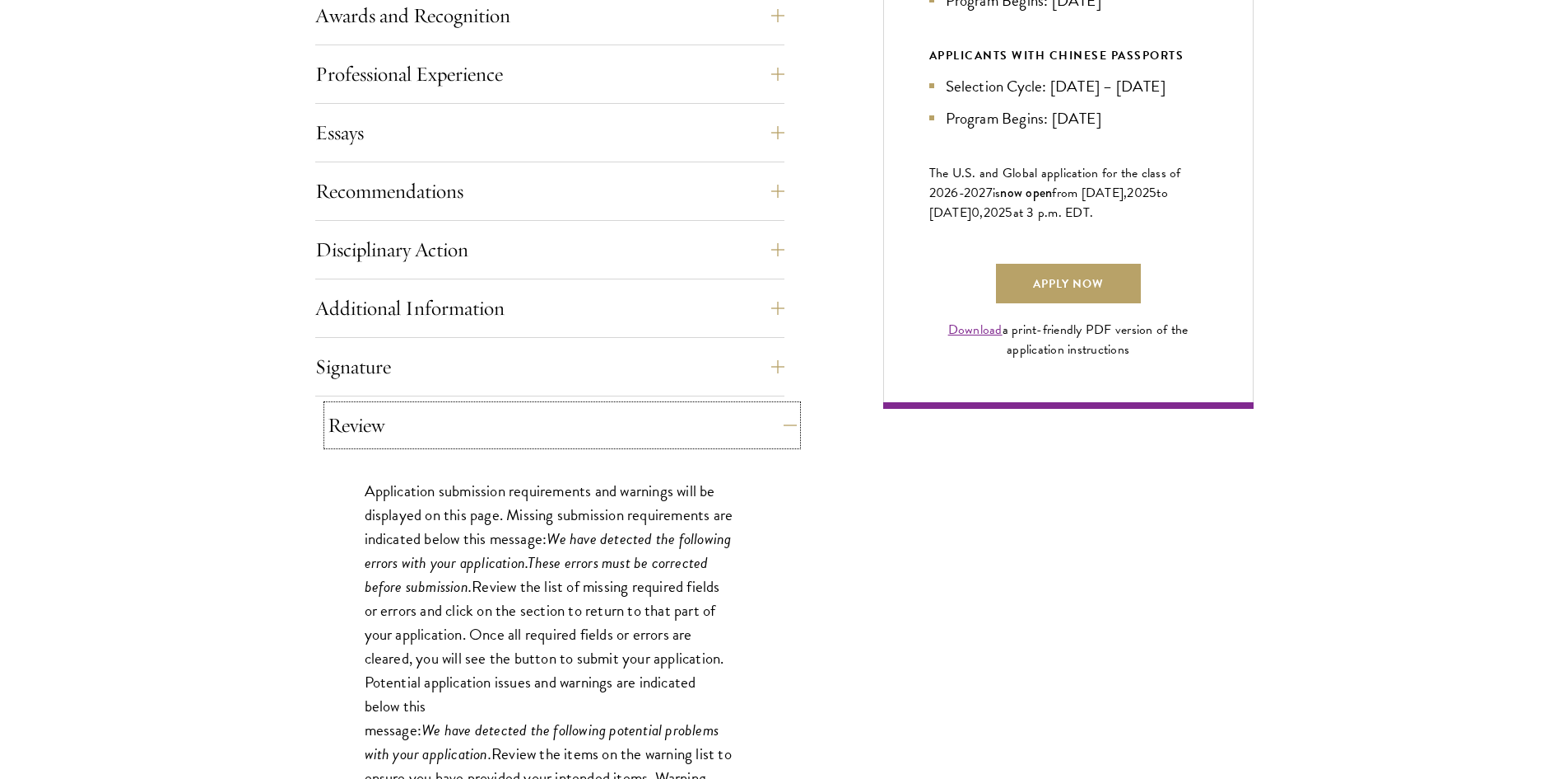
click at [418, 428] on button "Review" at bounding box center [563, 425] width 470 height 40
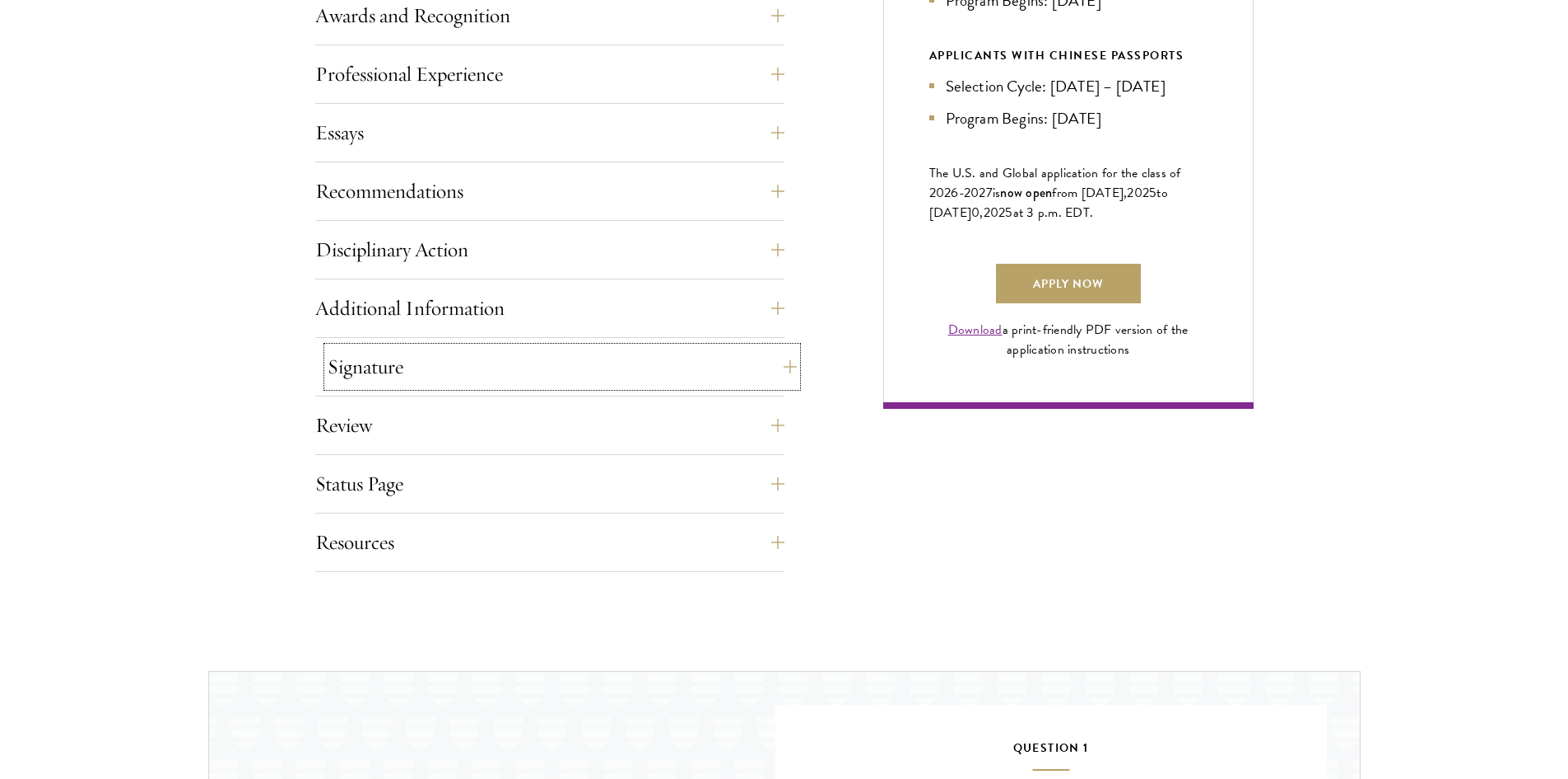
click at [421, 373] on button "Signature" at bounding box center [563, 367] width 470 height 40
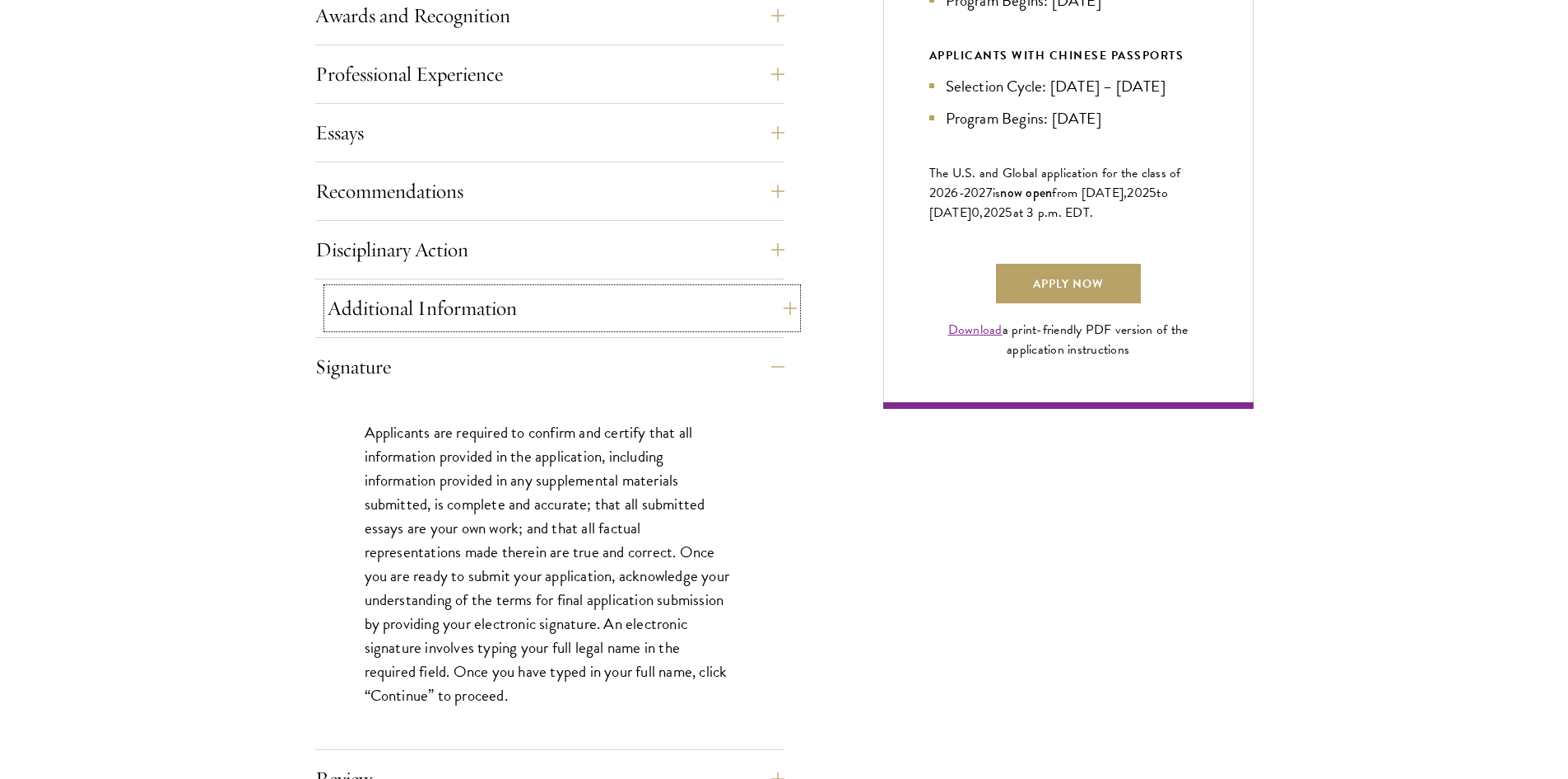
click at [427, 315] on button "Additional Information" at bounding box center [563, 308] width 470 height 40
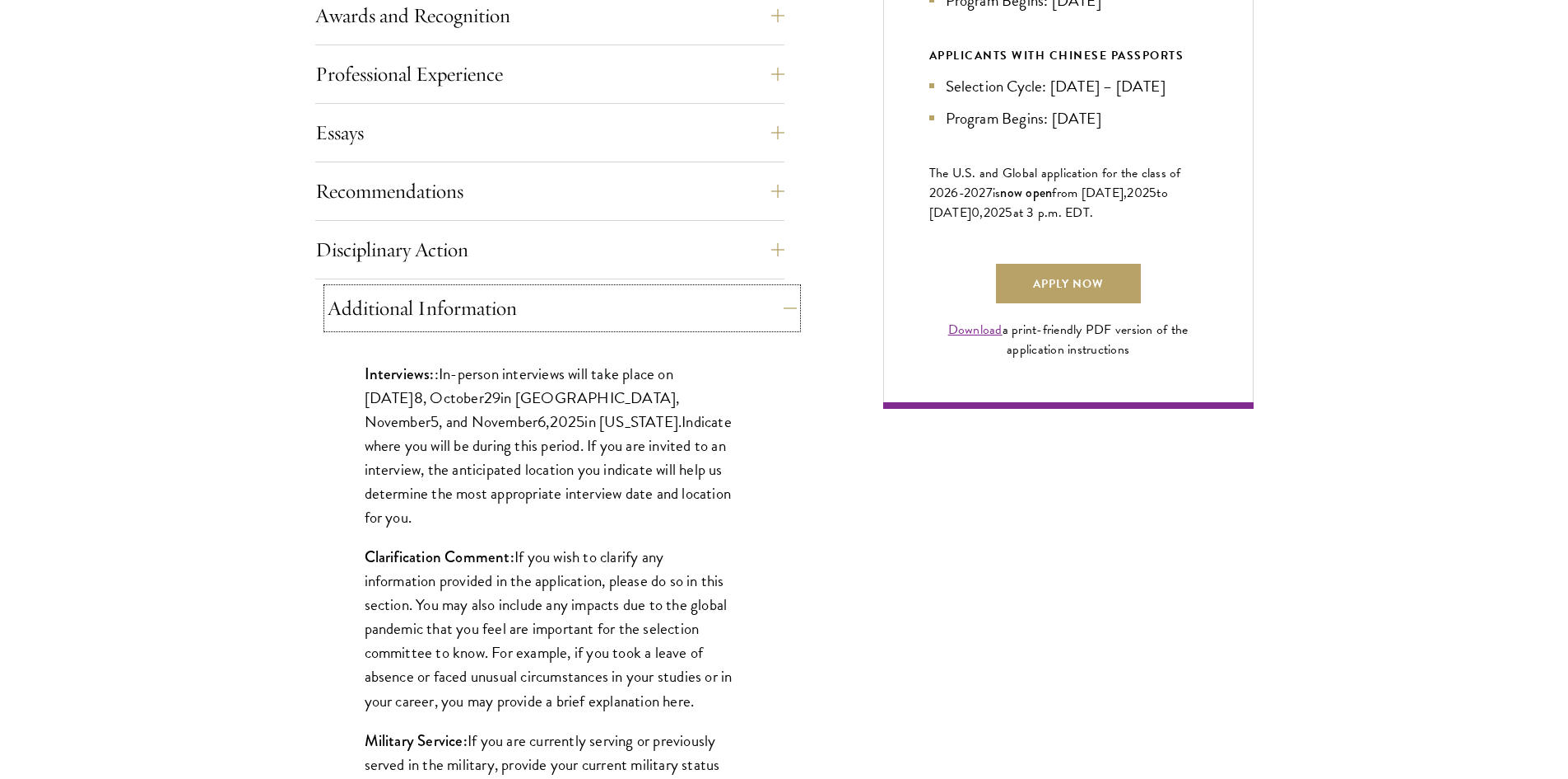
click at [427, 315] on button "Additional Information" at bounding box center [563, 308] width 470 height 40
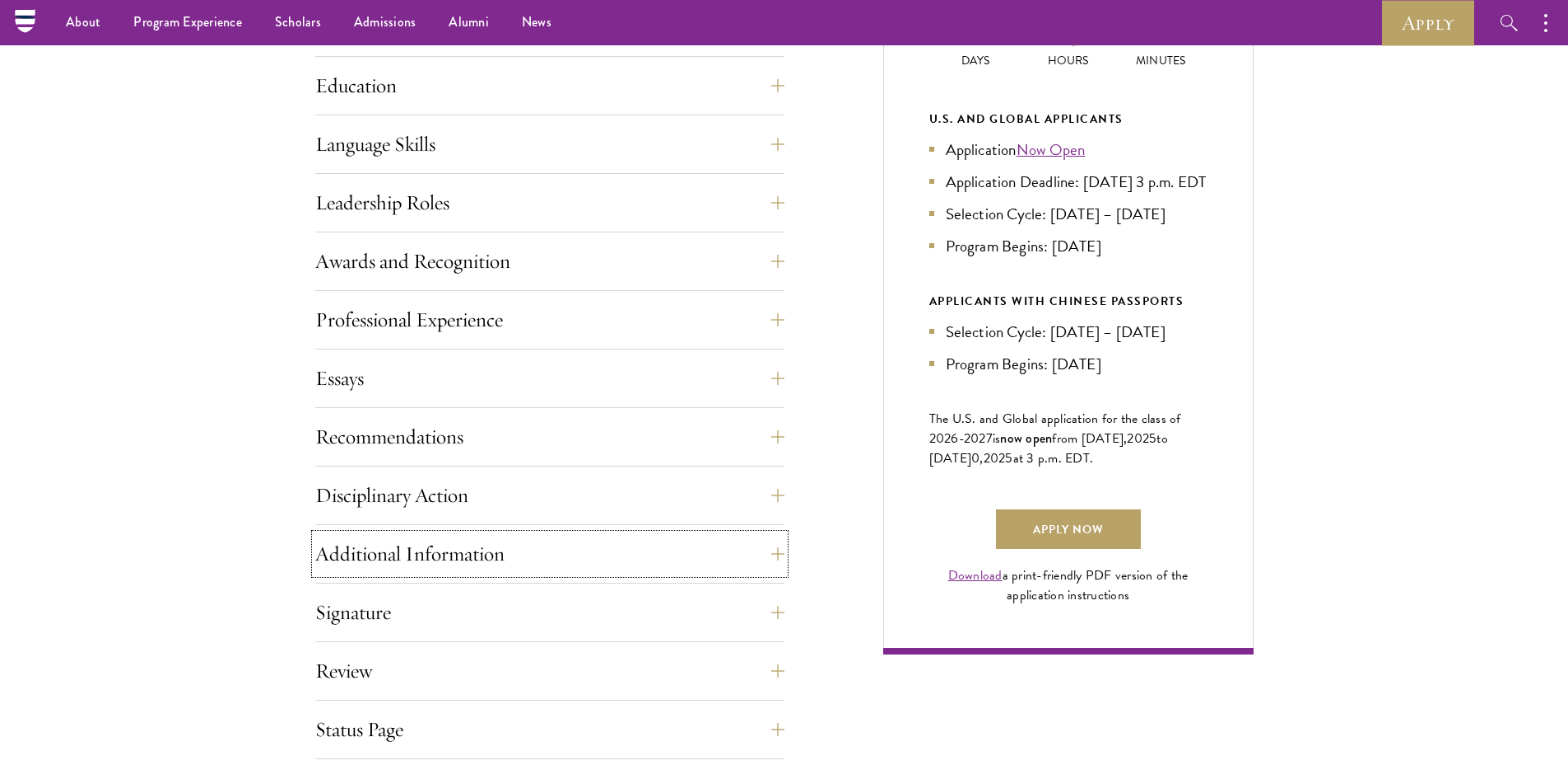
scroll to position [824, 0]
click at [607, 549] on button "Additional Information" at bounding box center [563, 555] width 470 height 40
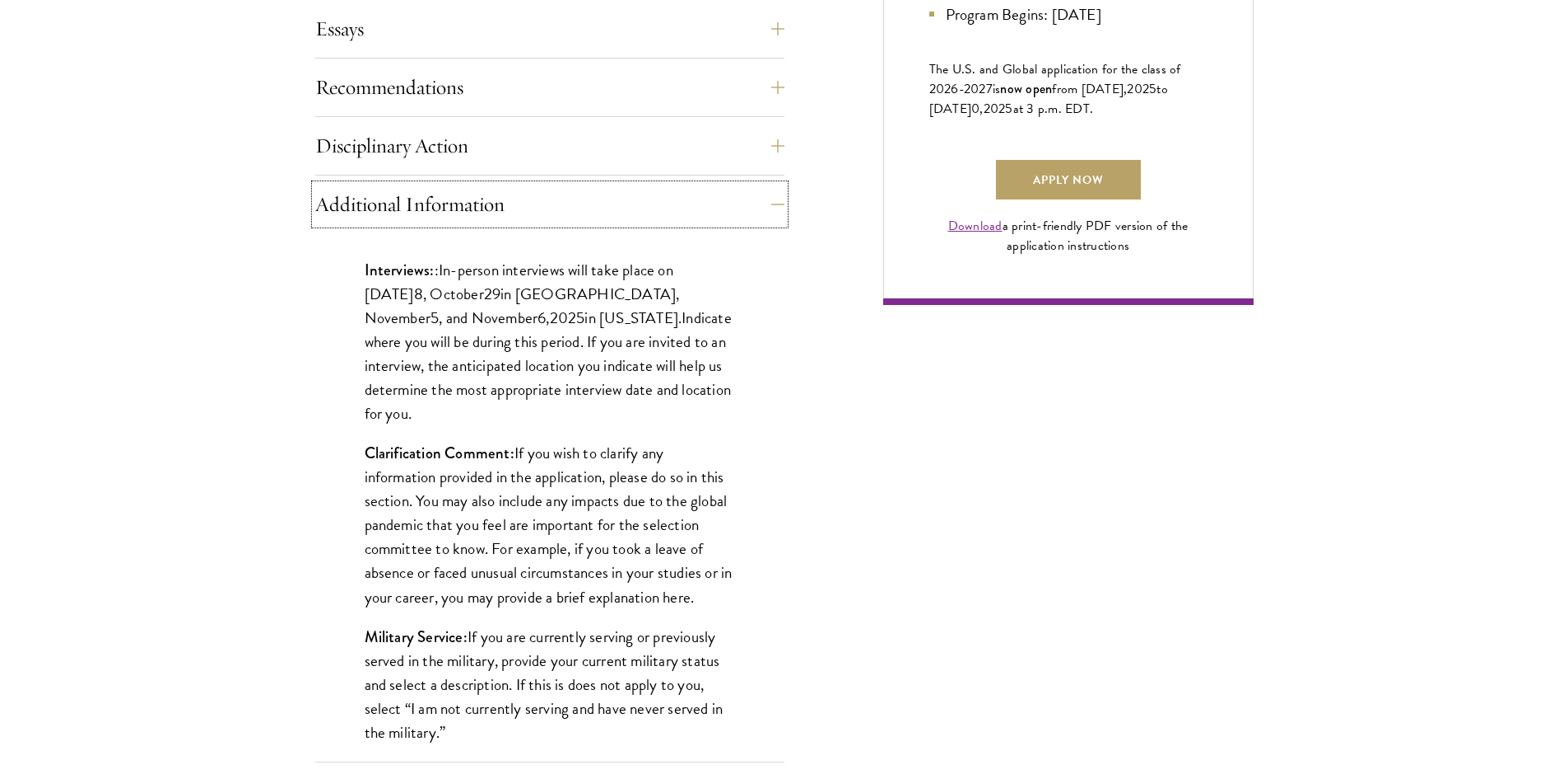
scroll to position [1236, 0]
